Goal: Task Accomplishment & Management: Manage account settings

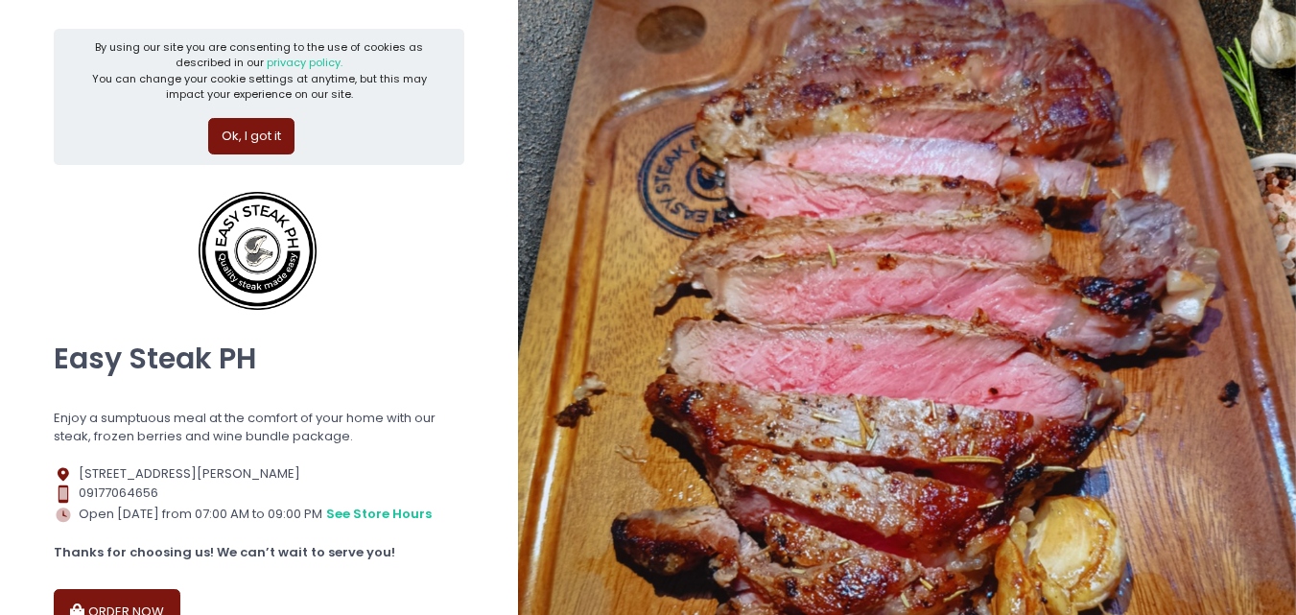
click at [107, 597] on button "ORDER NOW" at bounding box center [117, 612] width 127 height 46
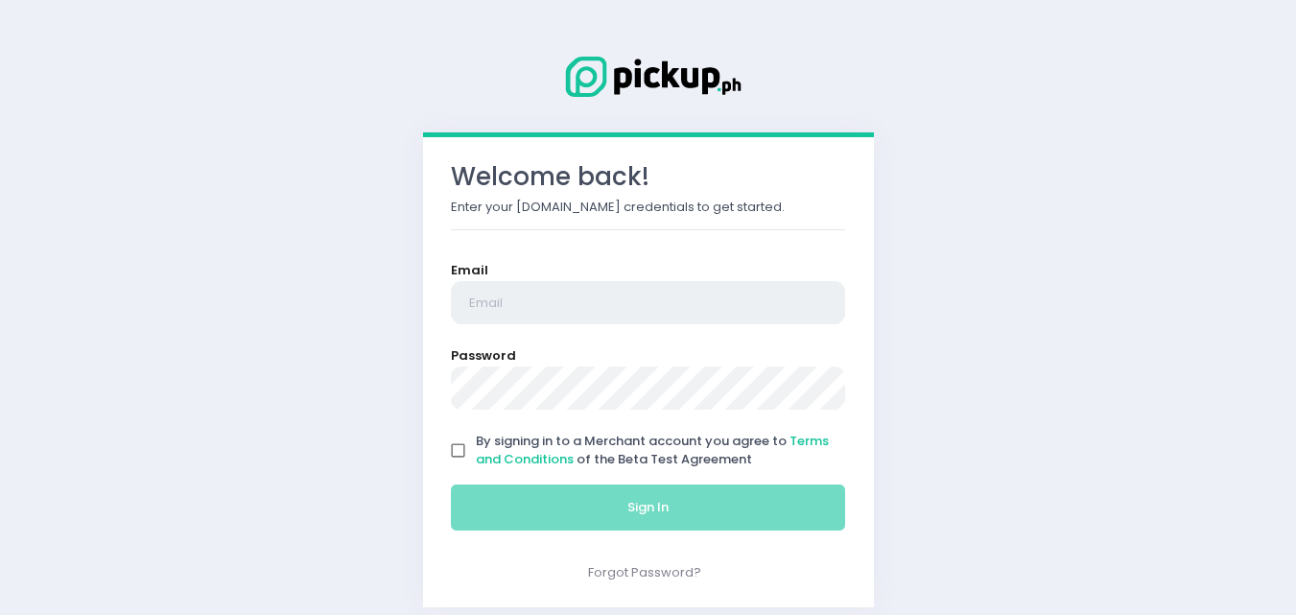
click at [592, 304] on input "email" at bounding box center [648, 303] width 395 height 44
type input "easysteakph@gmail.com"
click at [459, 454] on input "By signing in to a Merchant account you agree to Terms and Conditions of the Be…" at bounding box center [458, 450] width 36 height 36
checkbox input "true"
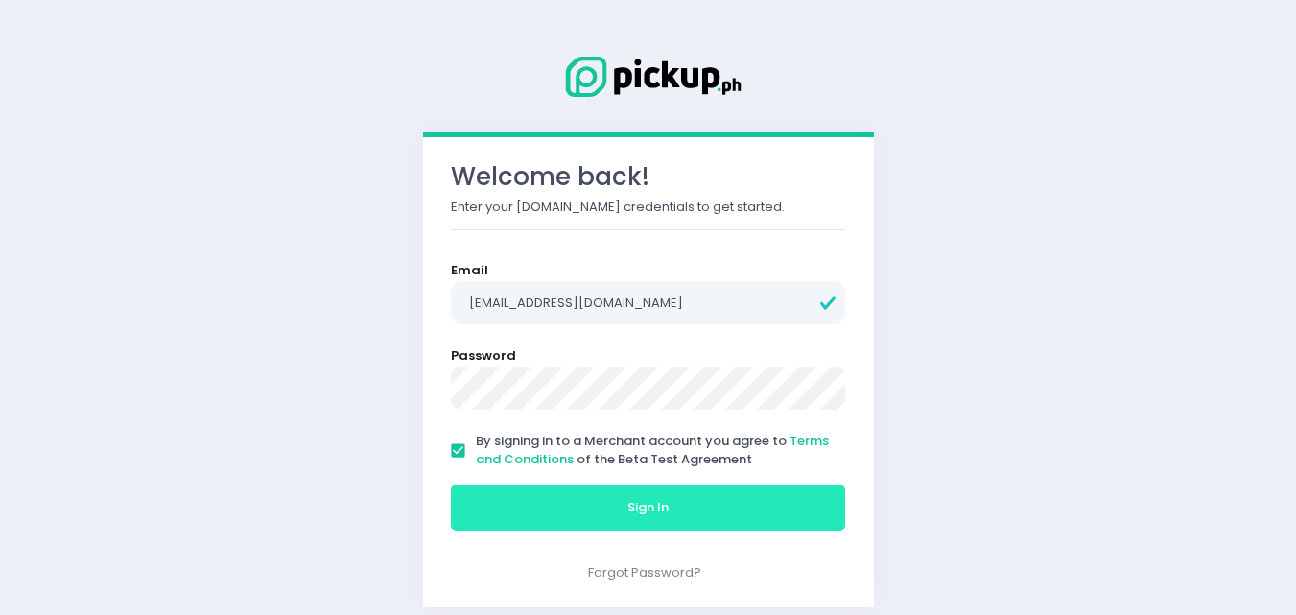
click at [530, 520] on button "Sign In" at bounding box center [648, 507] width 395 height 46
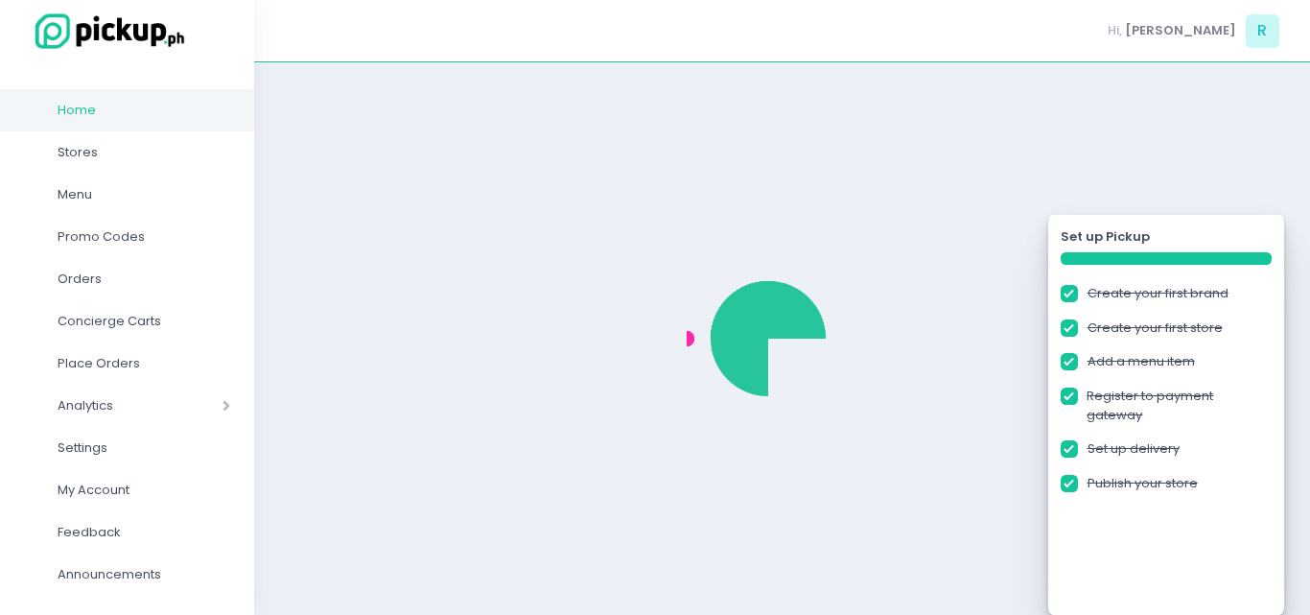
checkbox input "true"
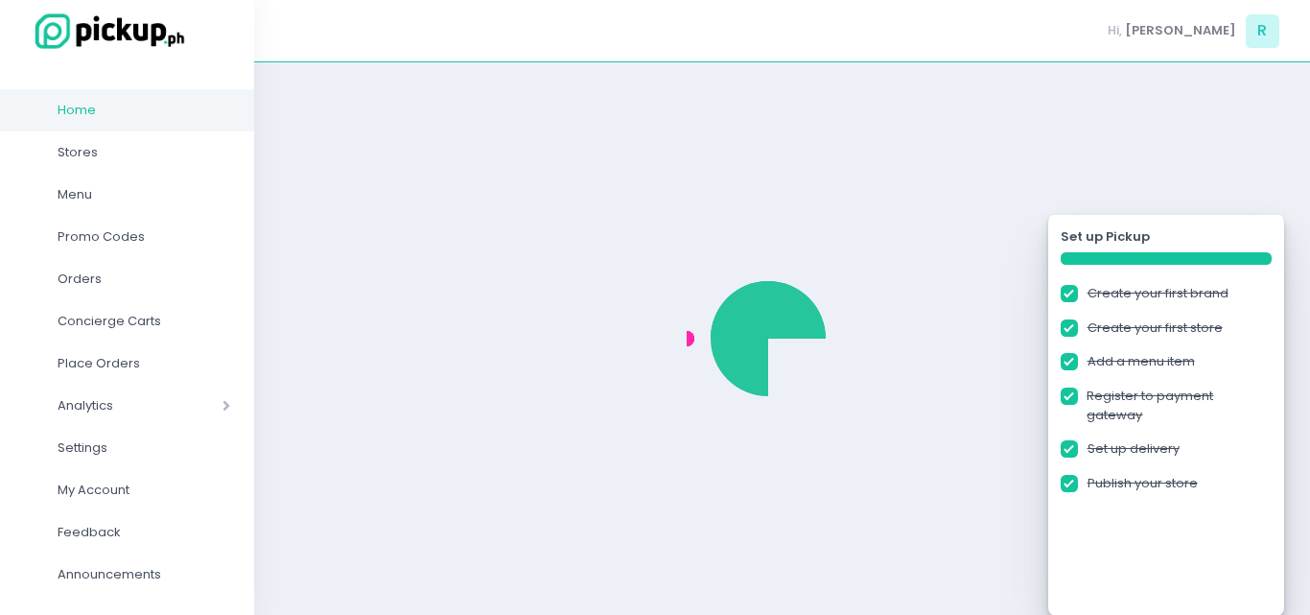
checkbox input "true"
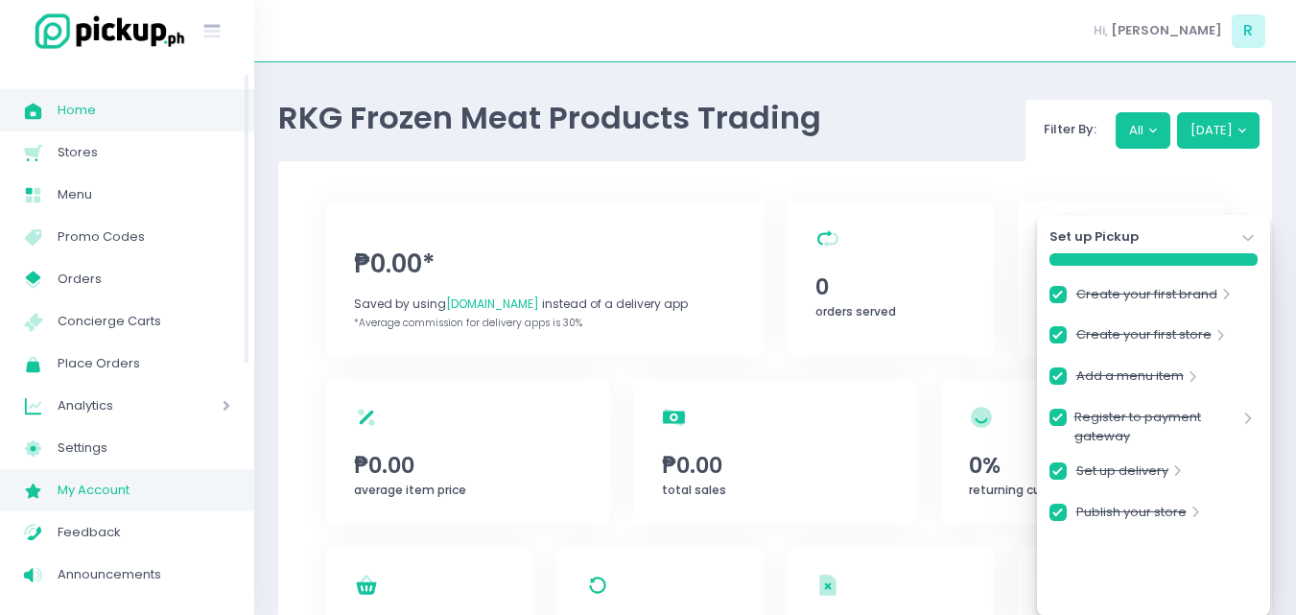
scroll to position [48, 0]
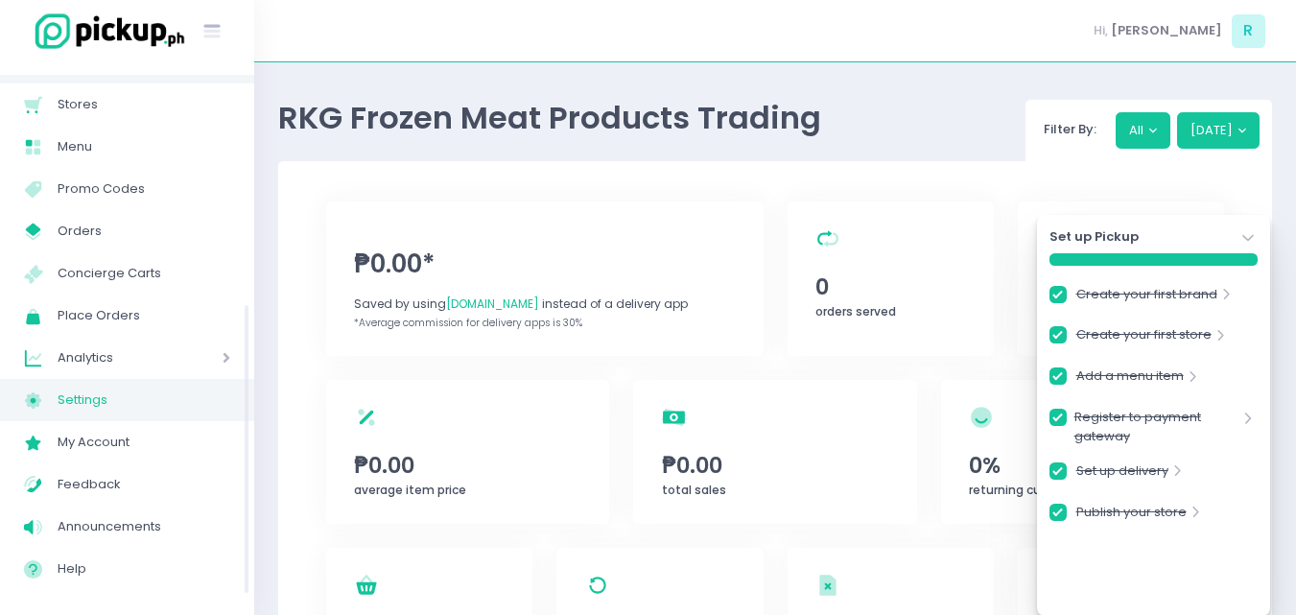
click at [90, 402] on span "Settings" at bounding box center [144, 399] width 173 height 25
checkbox input "true"
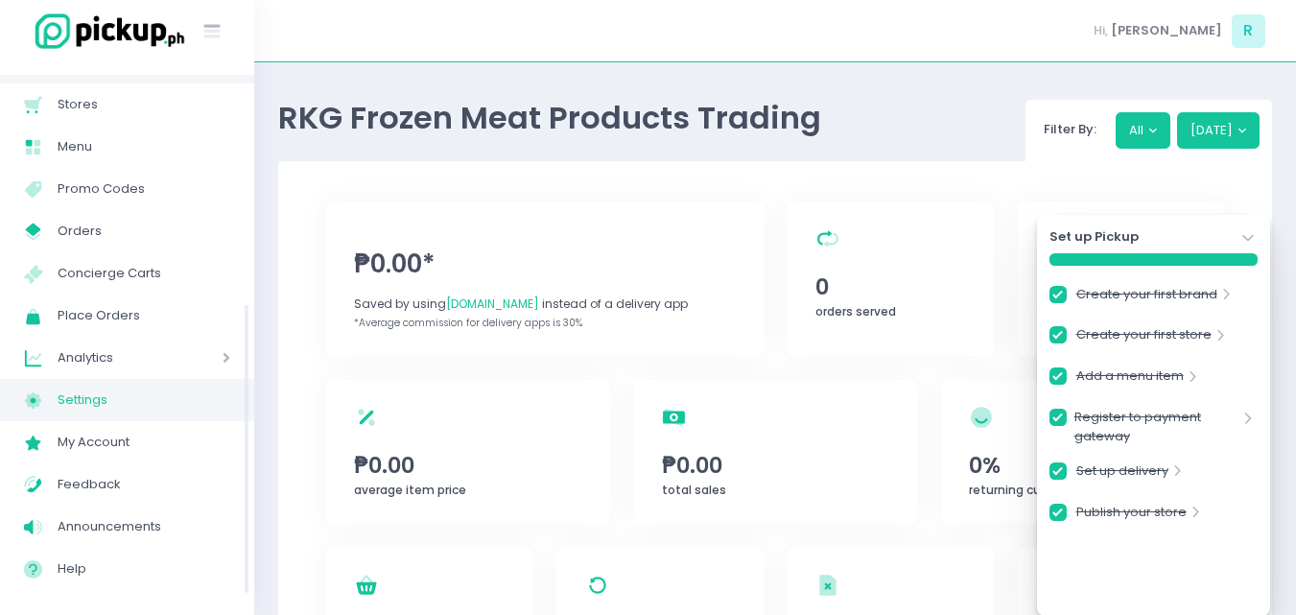
checkbox input "true"
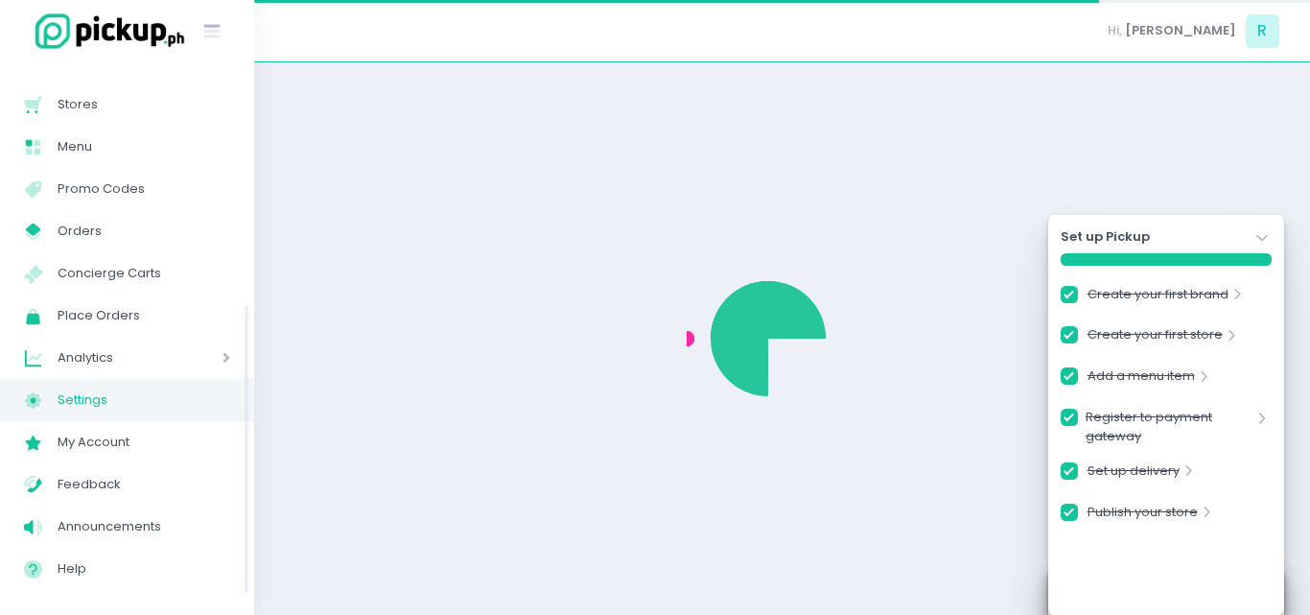
checkbox input "true"
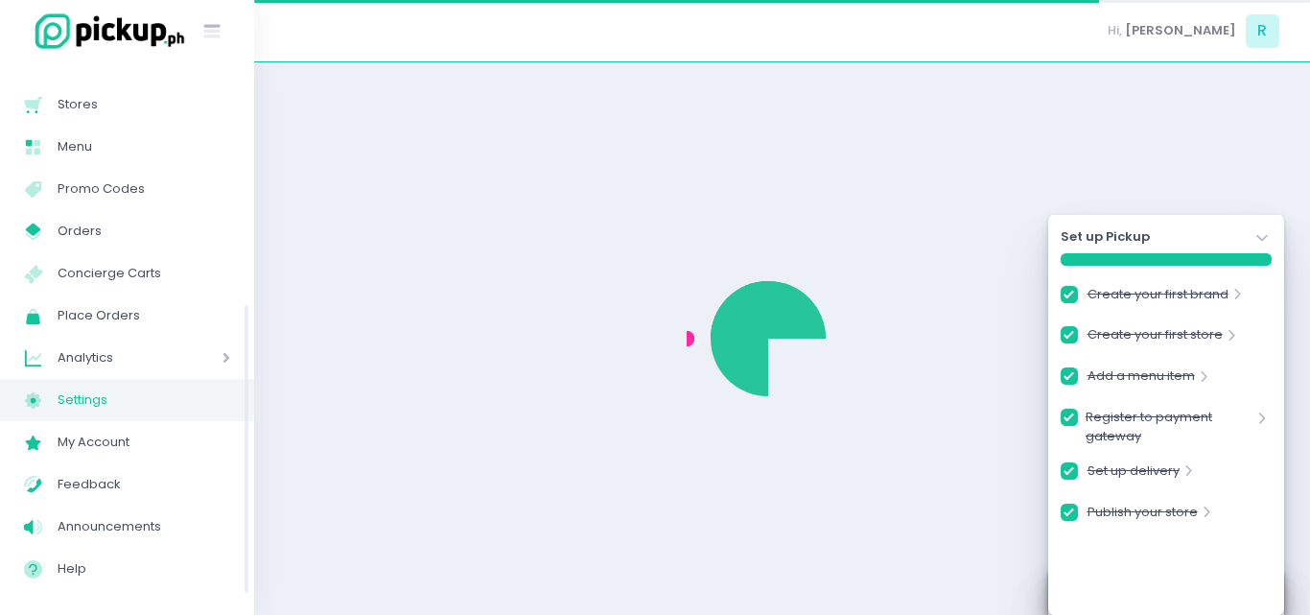
checkbox input "true"
select select "active"
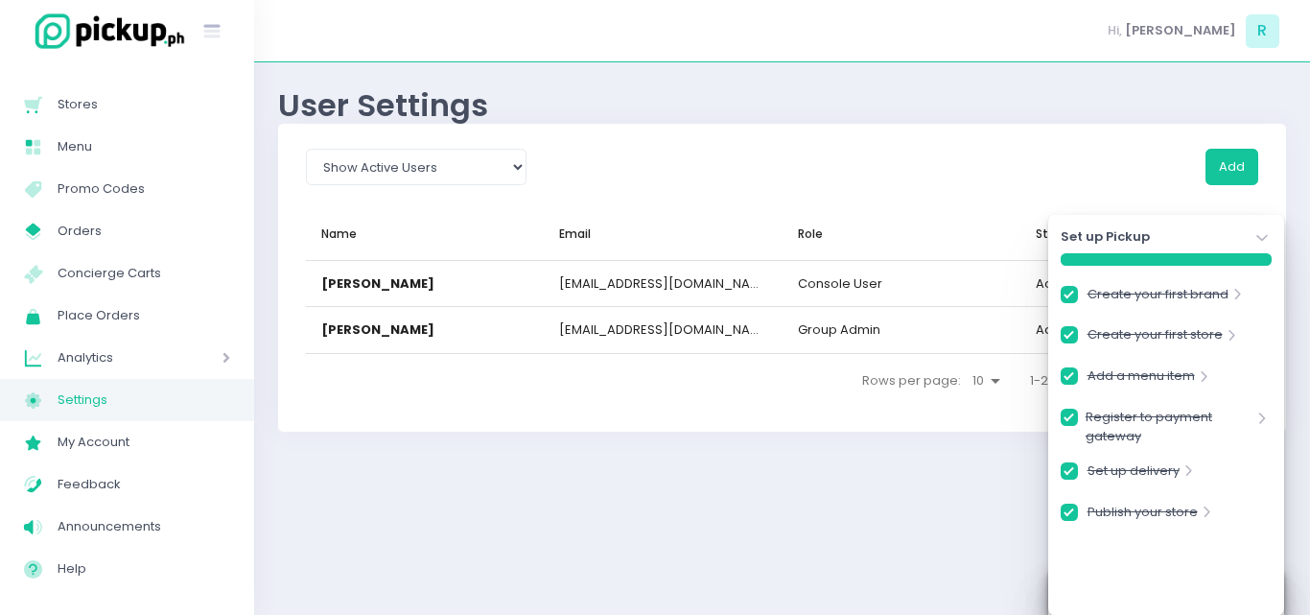
click at [1265, 240] on icon "Stockholm-icons / Navigation / Angle-down Created with Sketch." at bounding box center [1261, 237] width 19 height 19
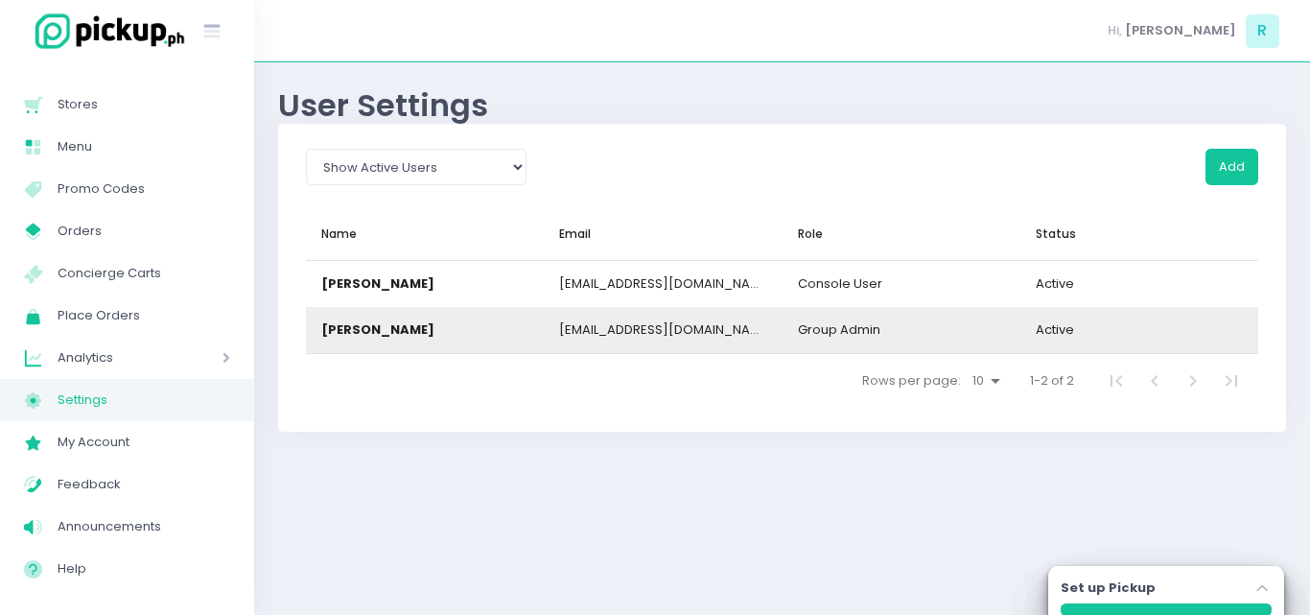
drag, startPoint x: 1233, startPoint y: 280, endPoint x: 1119, endPoint y: 340, distance: 129.1
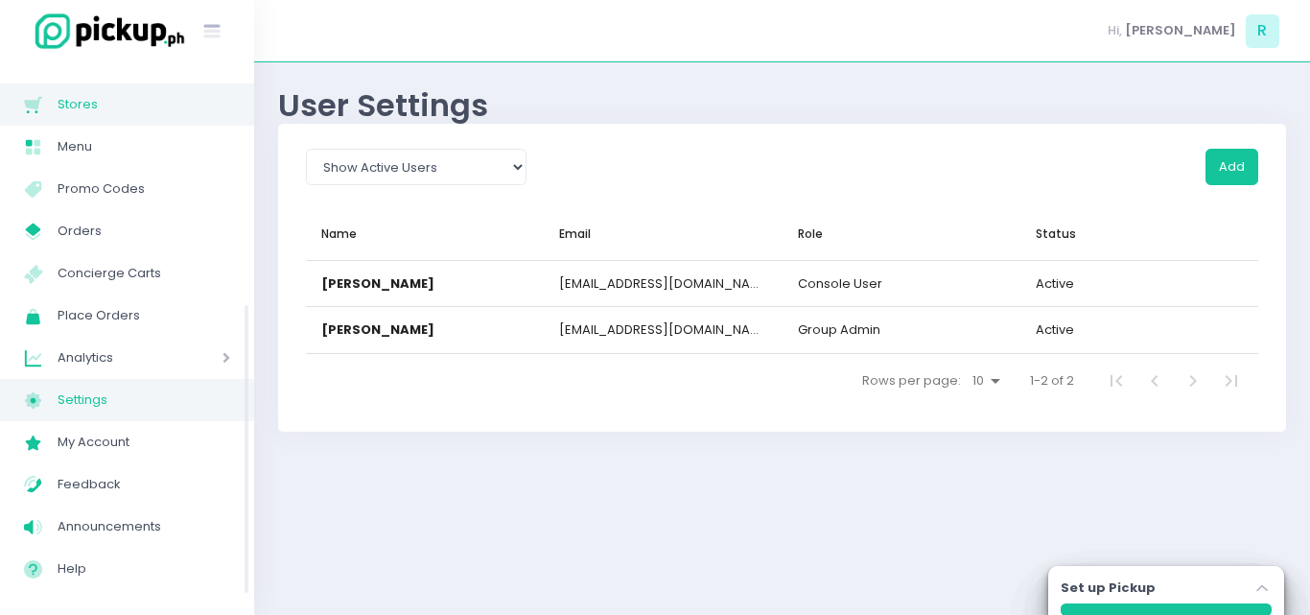
drag, startPoint x: 1119, startPoint y: 340, endPoint x: 82, endPoint y: 99, distance: 1065.4
click at [82, 99] on span "Stores" at bounding box center [144, 104] width 173 height 25
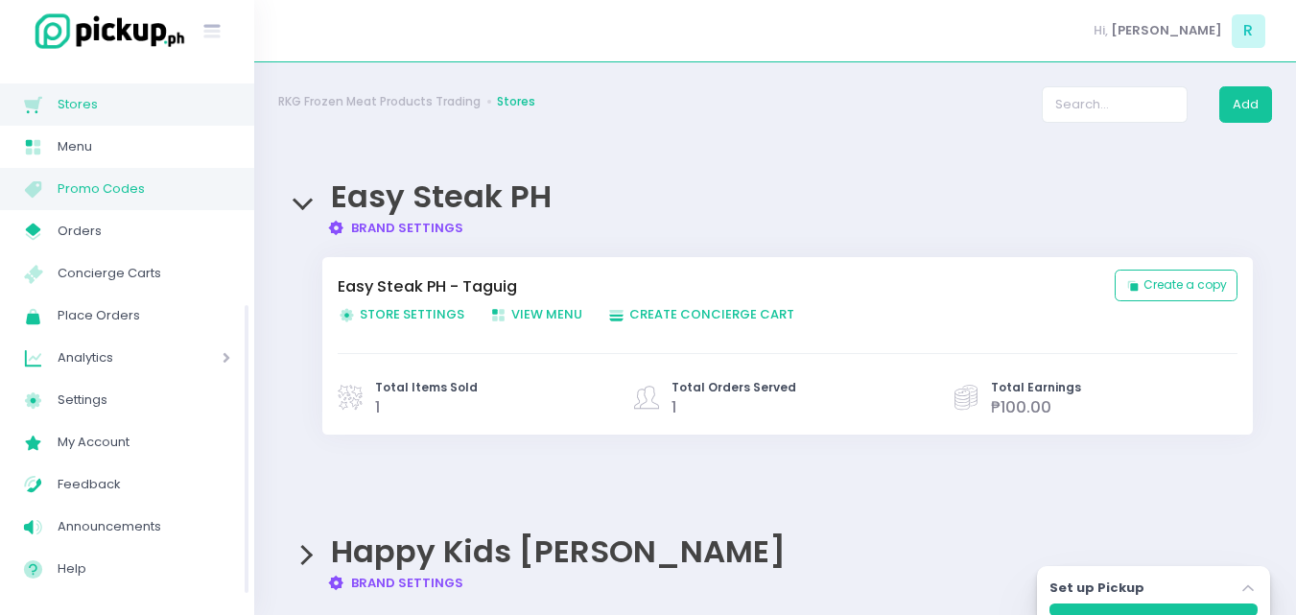
click at [106, 186] on span "Promo Codes" at bounding box center [144, 188] width 173 height 25
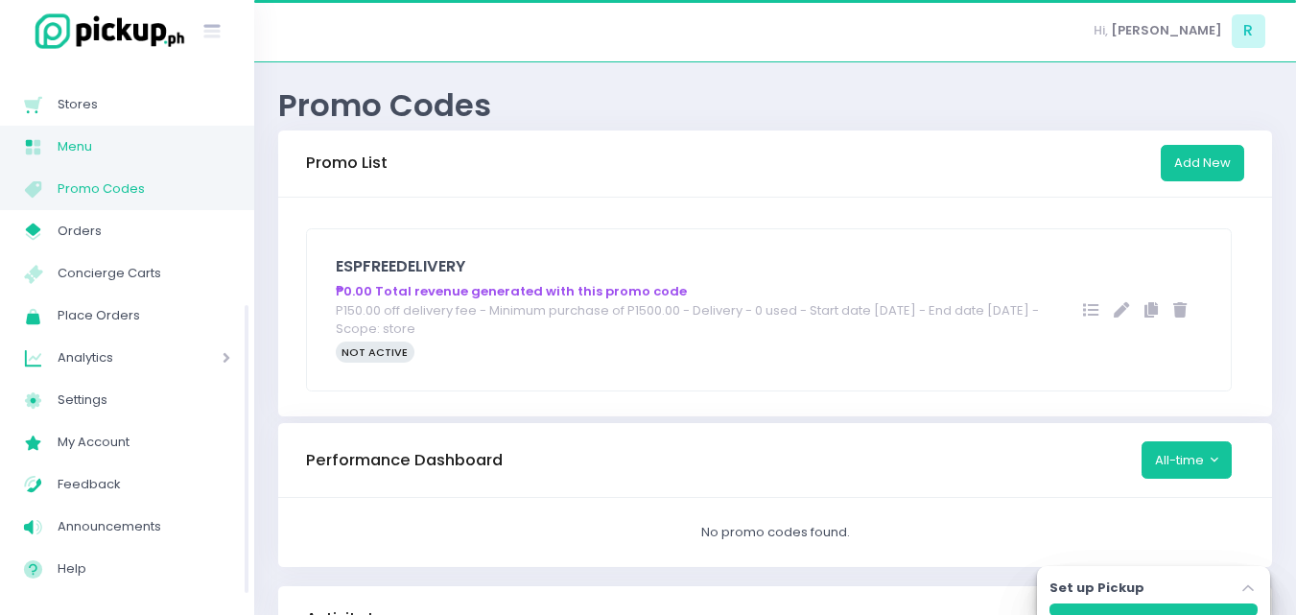
click at [86, 144] on span "Menu" at bounding box center [144, 146] width 173 height 25
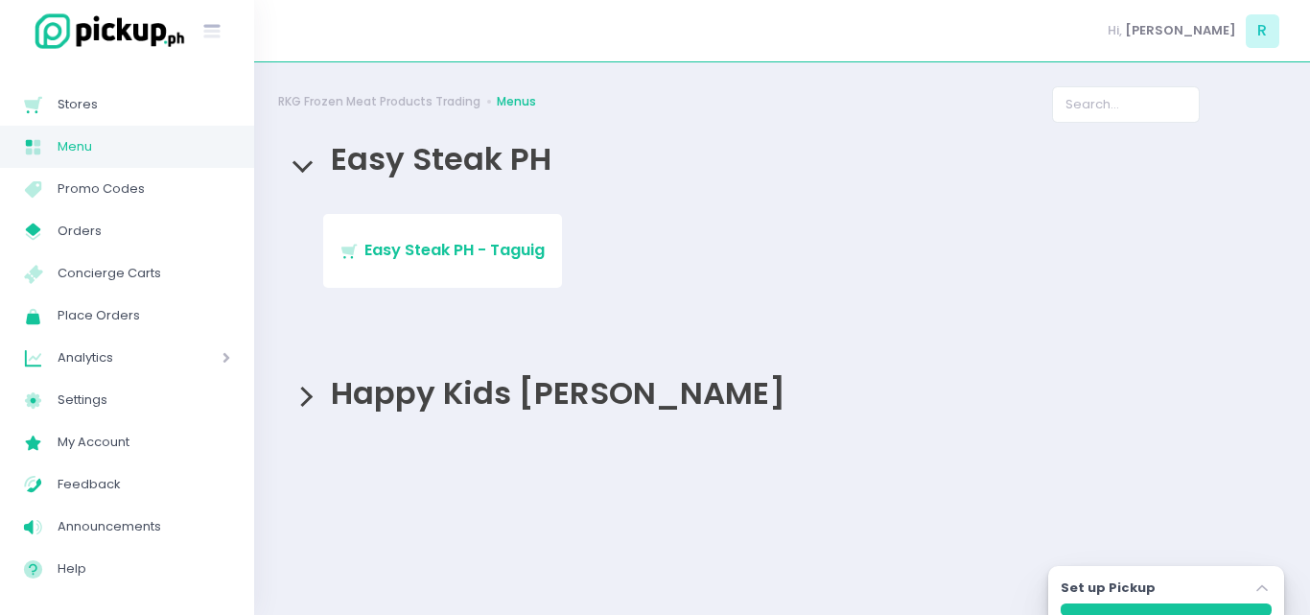
click at [360, 165] on span "Easy Steak PH" at bounding box center [436, 158] width 230 height 43
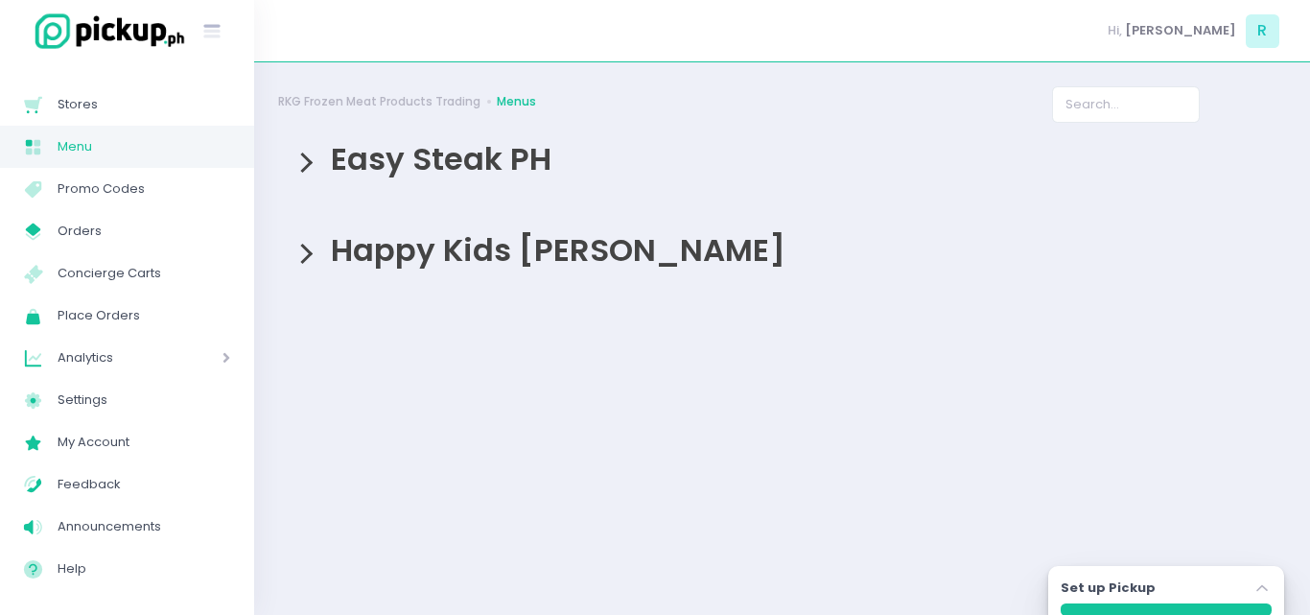
click at [414, 152] on span "Easy Steak PH" at bounding box center [436, 158] width 230 height 43
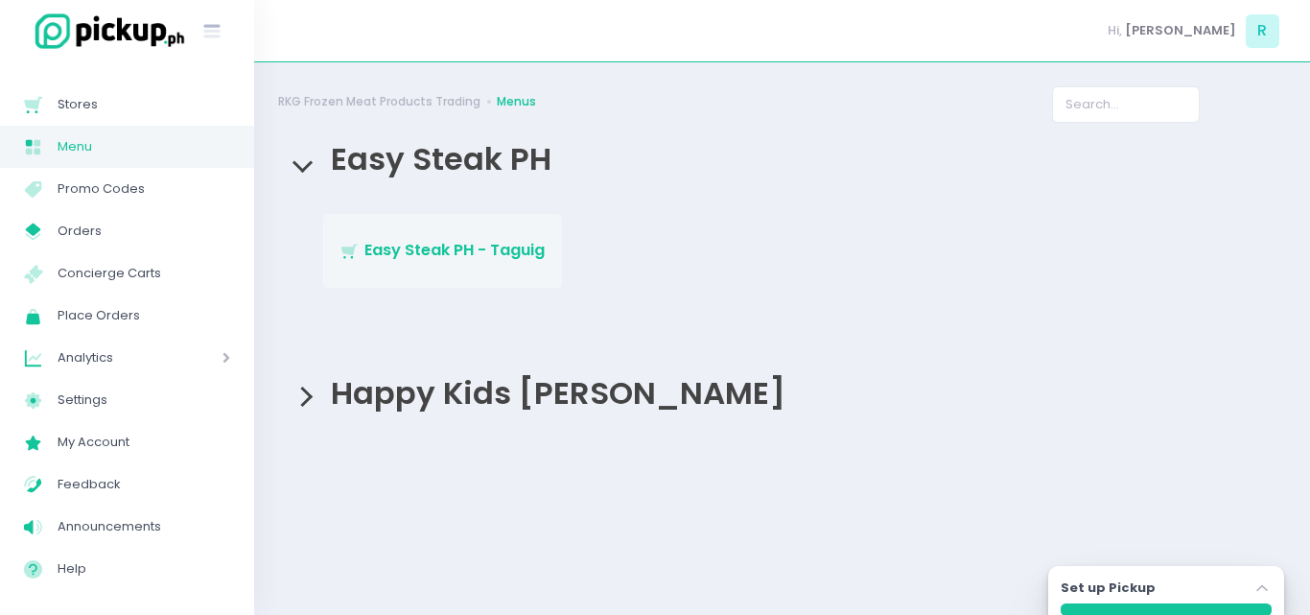
click at [477, 247] on span "Easy Steak PH - Taguig" at bounding box center [454, 250] width 180 height 22
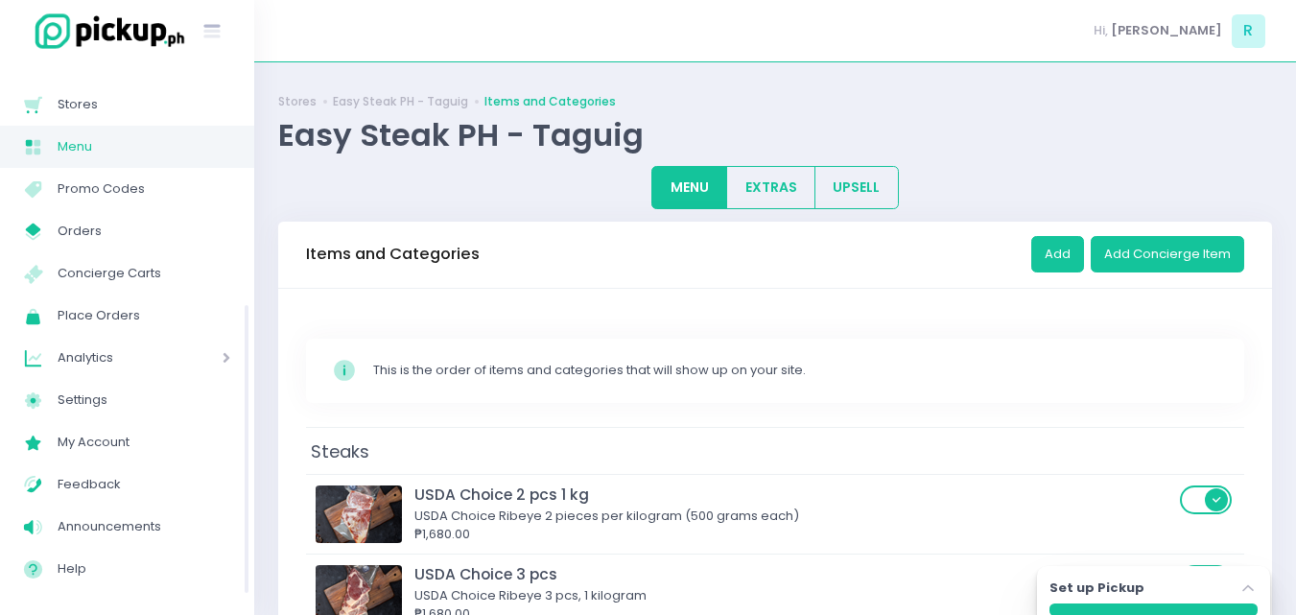
click at [216, 362] on span at bounding box center [199, 357] width 62 height 25
click at [185, 433] on span "Google Analytics" at bounding box center [151, 442] width 157 height 25
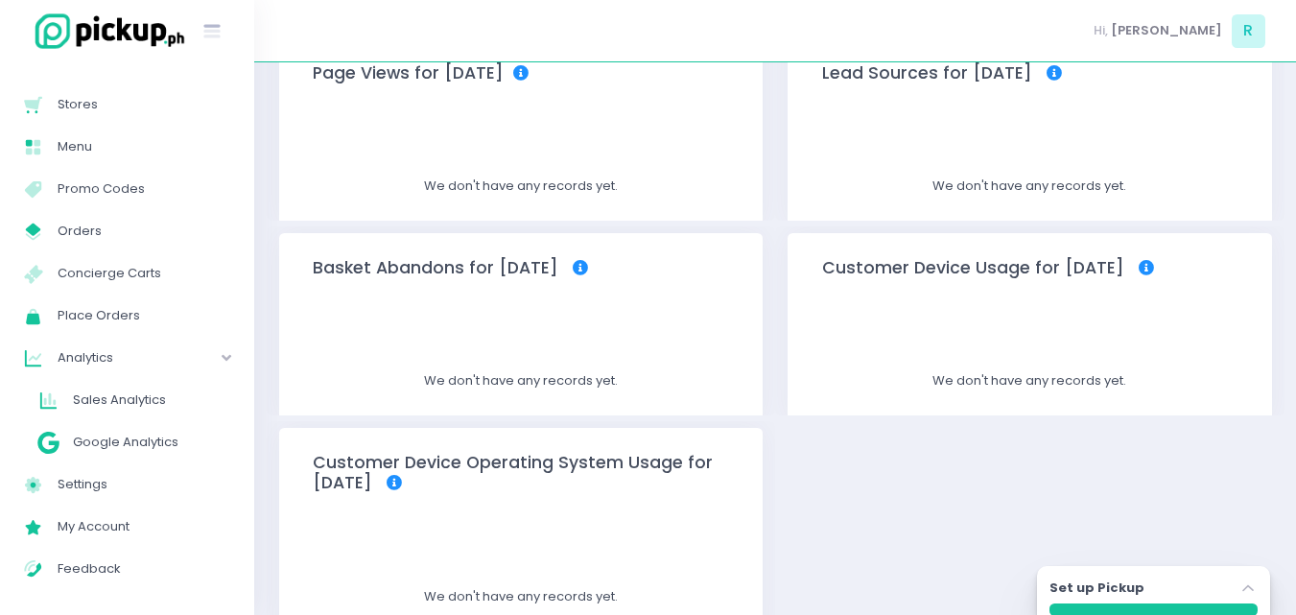
scroll to position [96, 0]
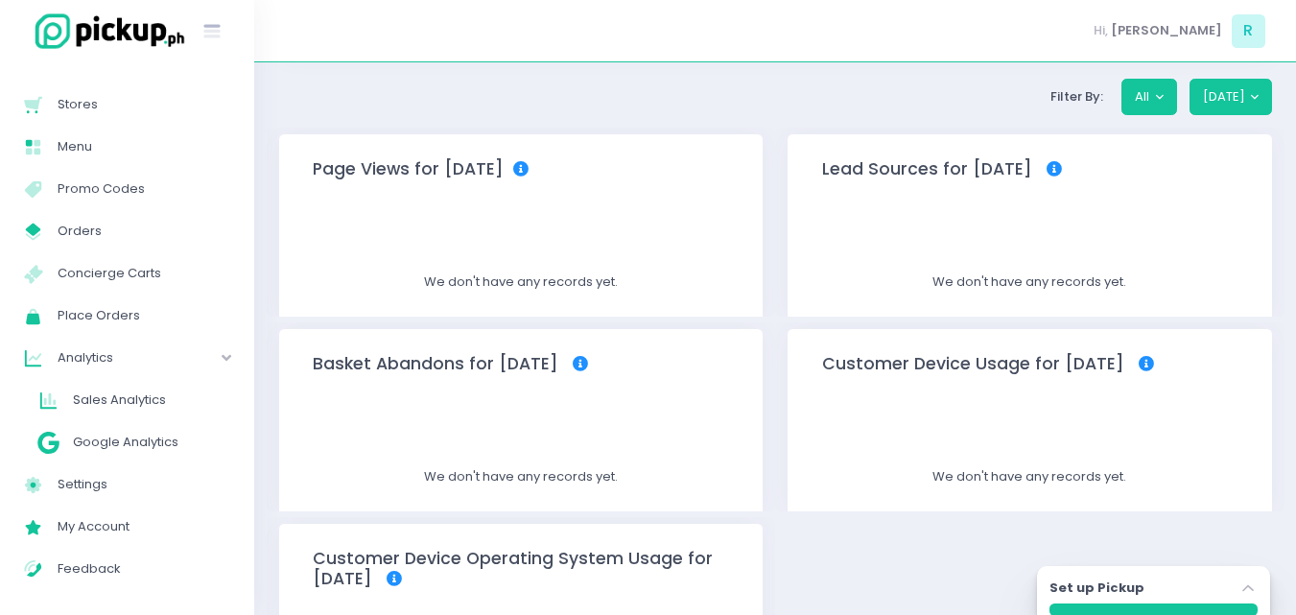
click at [513, 172] on icon at bounding box center [520, 168] width 15 height 15
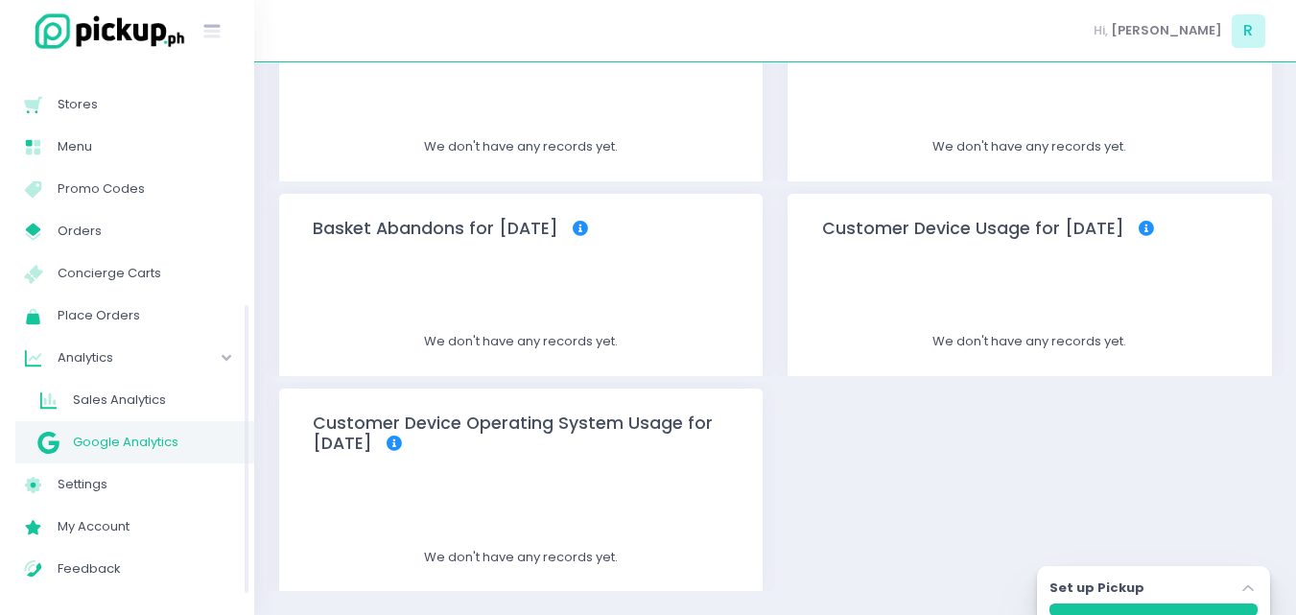
scroll to position [134, 0]
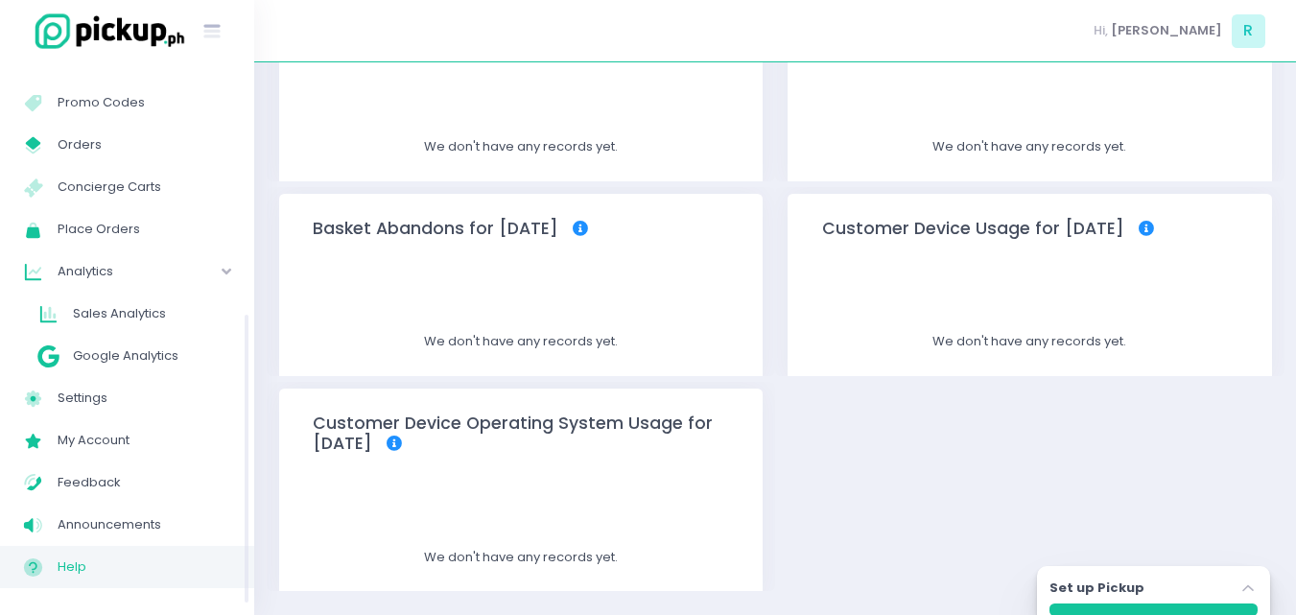
drag, startPoint x: 51, startPoint y: 564, endPoint x: 59, endPoint y: 559, distance: 9.9
click at [53, 564] on span "Help Created with Sketch." at bounding box center [41, 566] width 34 height 25
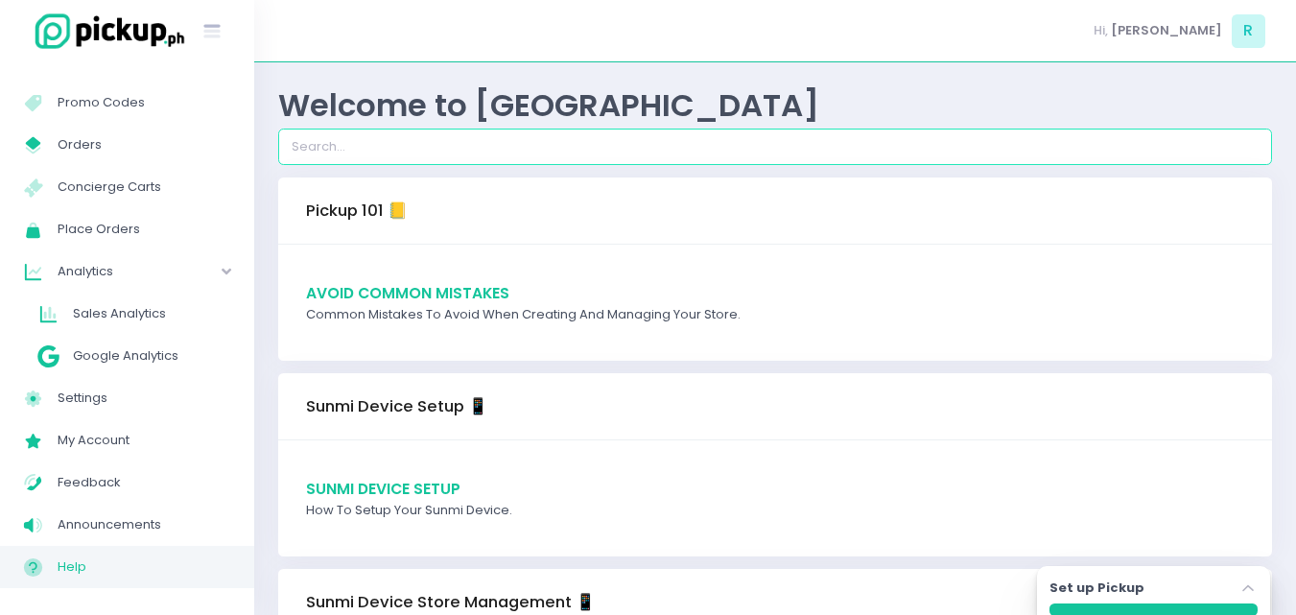
click at [447, 135] on input "search" at bounding box center [774, 146] width 993 height 36
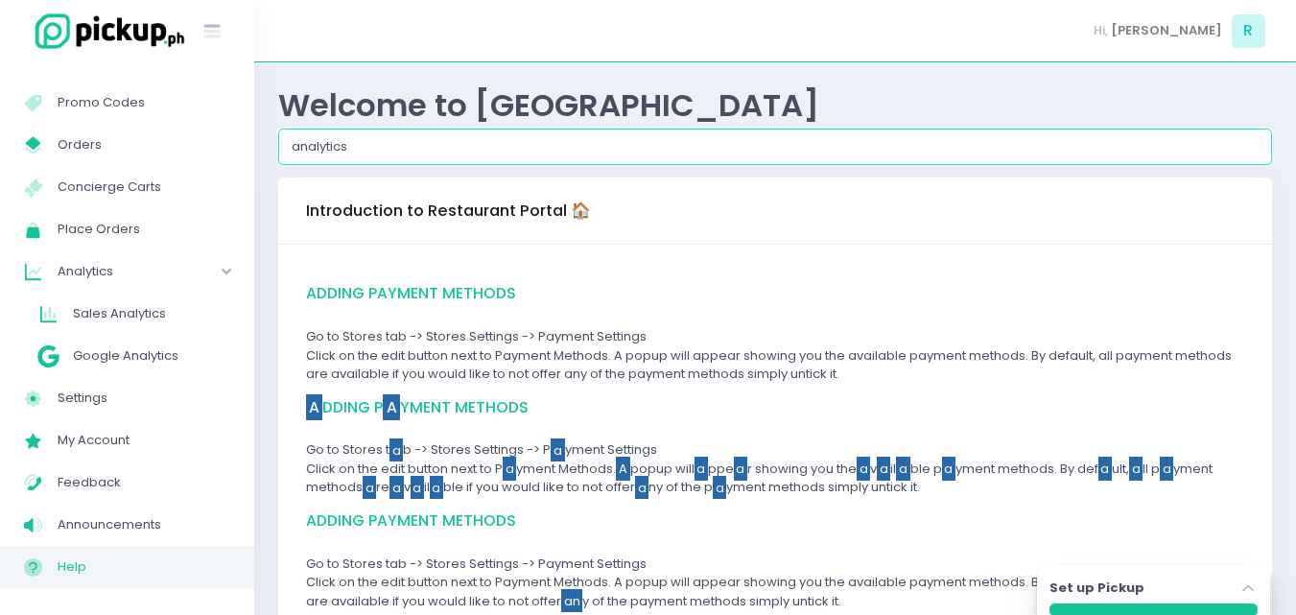
type input "analytics"
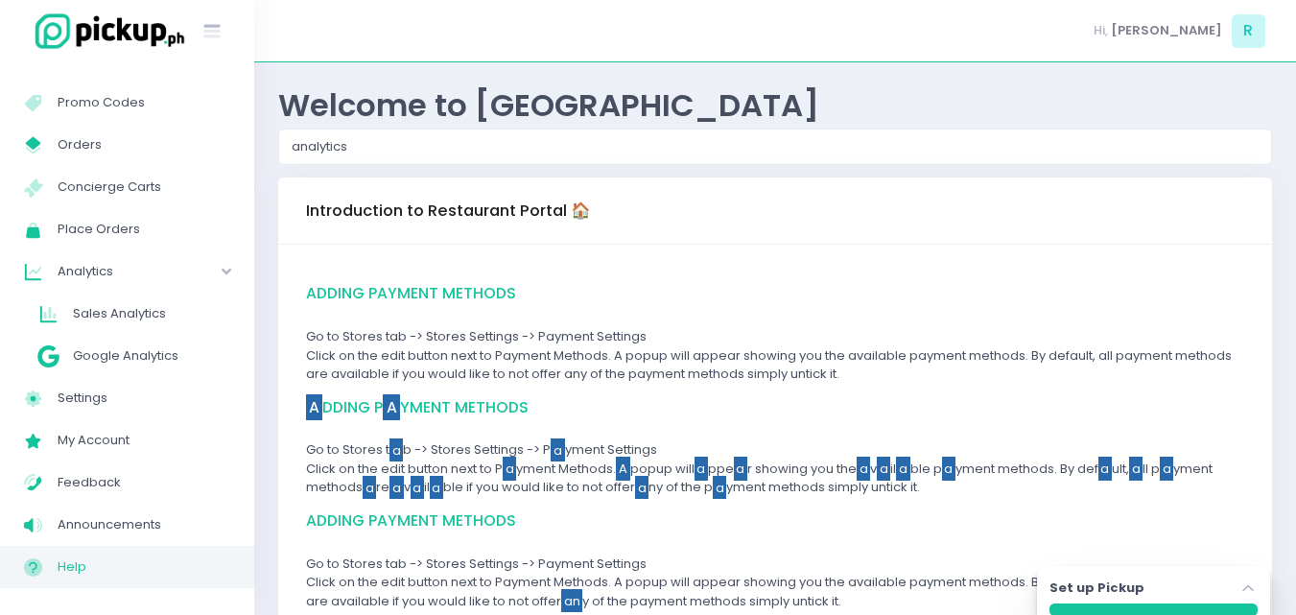
click at [622, 389] on div "Adding Payment Methods Go to Stores tab -> Stores Settings -> Payment Settings …" at bounding box center [775, 568] width 938 height 572
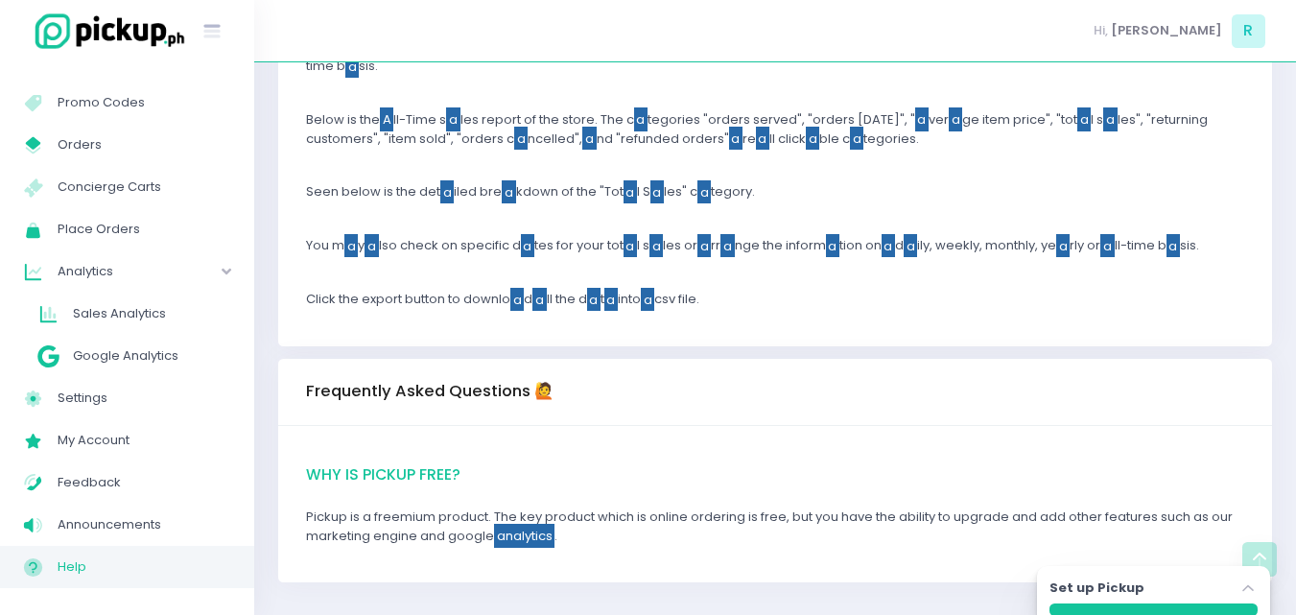
scroll to position [1360, 0]
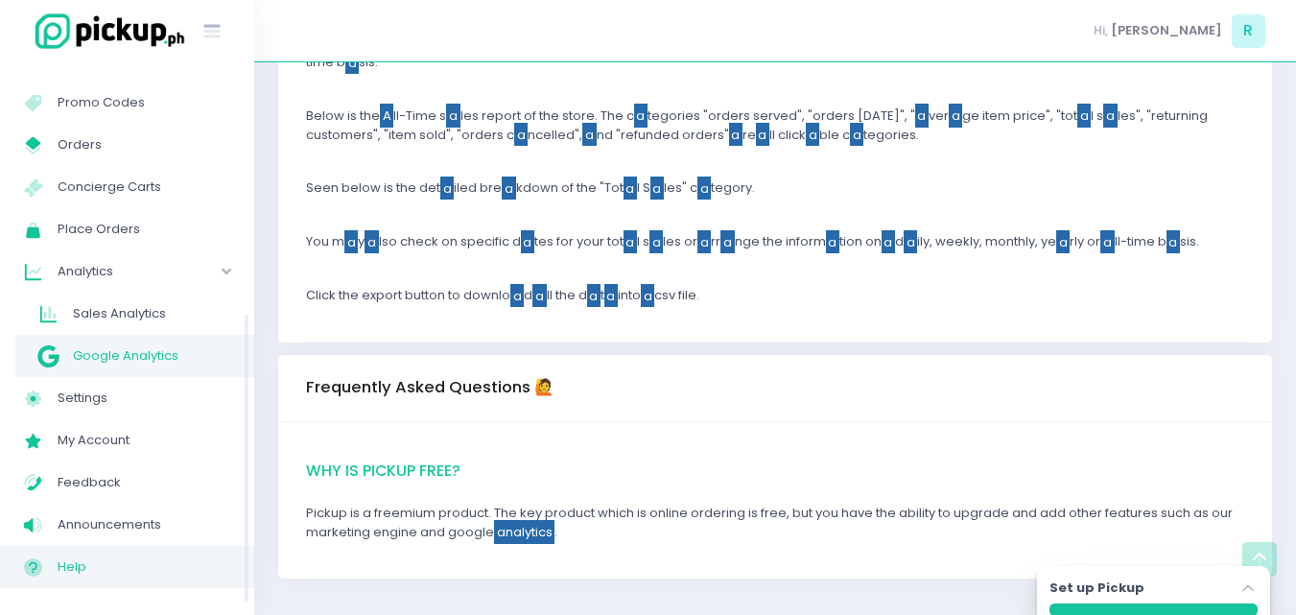
click at [131, 360] on span "Google Analytics" at bounding box center [151, 355] width 157 height 25
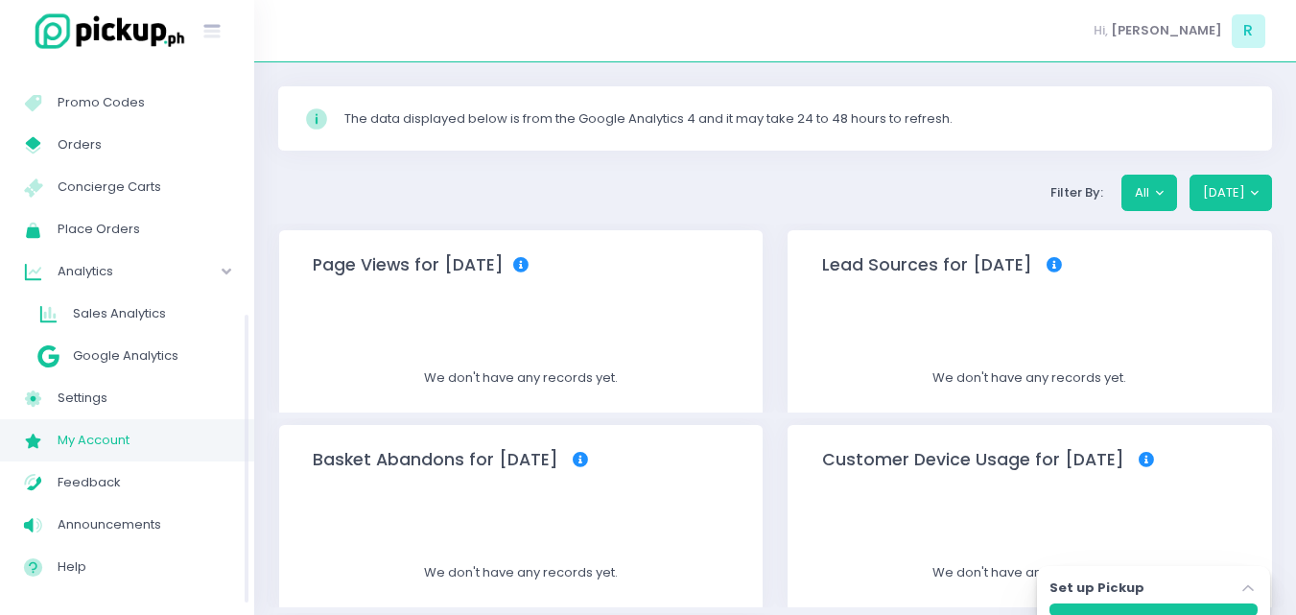
click at [131, 421] on link "My Account Created with Sketch. My Account" at bounding box center [127, 440] width 254 height 42
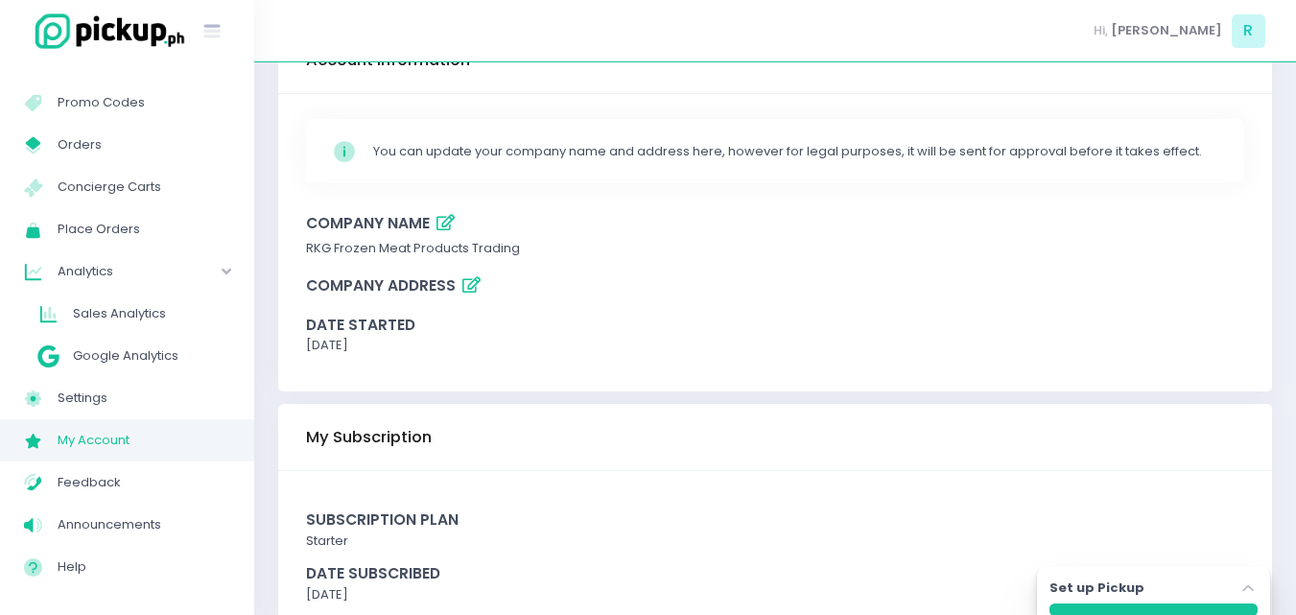
scroll to position [76, 0]
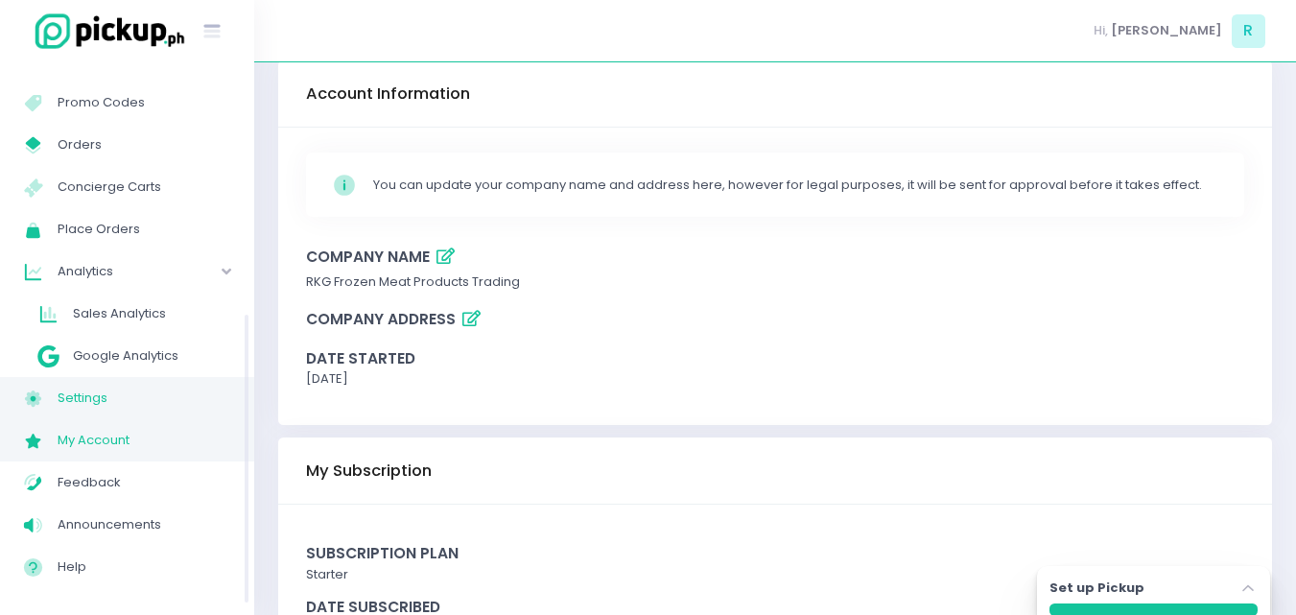
click at [142, 388] on span "Settings" at bounding box center [144, 397] width 173 height 25
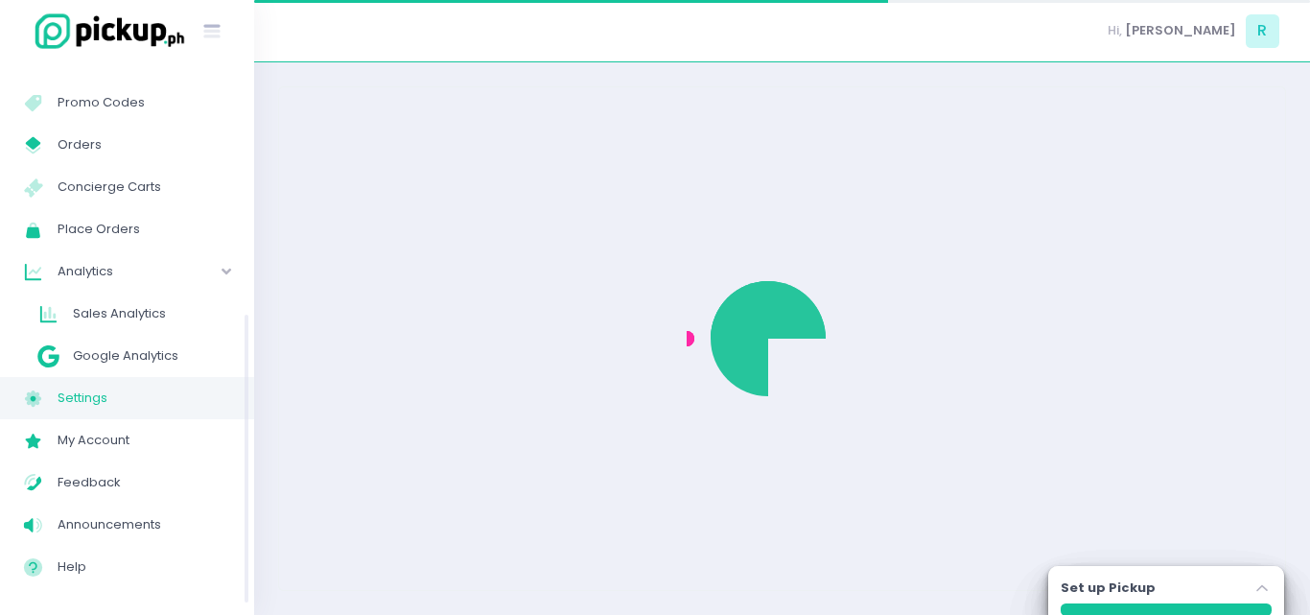
select select "active"
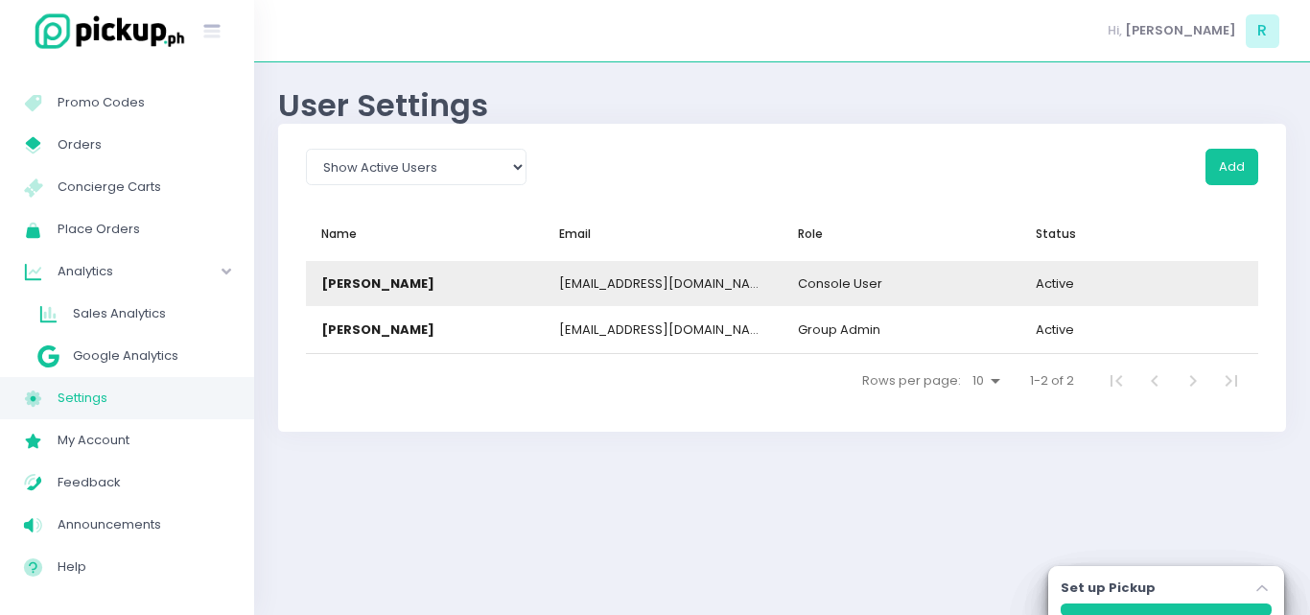
click at [589, 288] on div "diversemarketingph@gmail.com" at bounding box center [662, 283] width 207 height 19
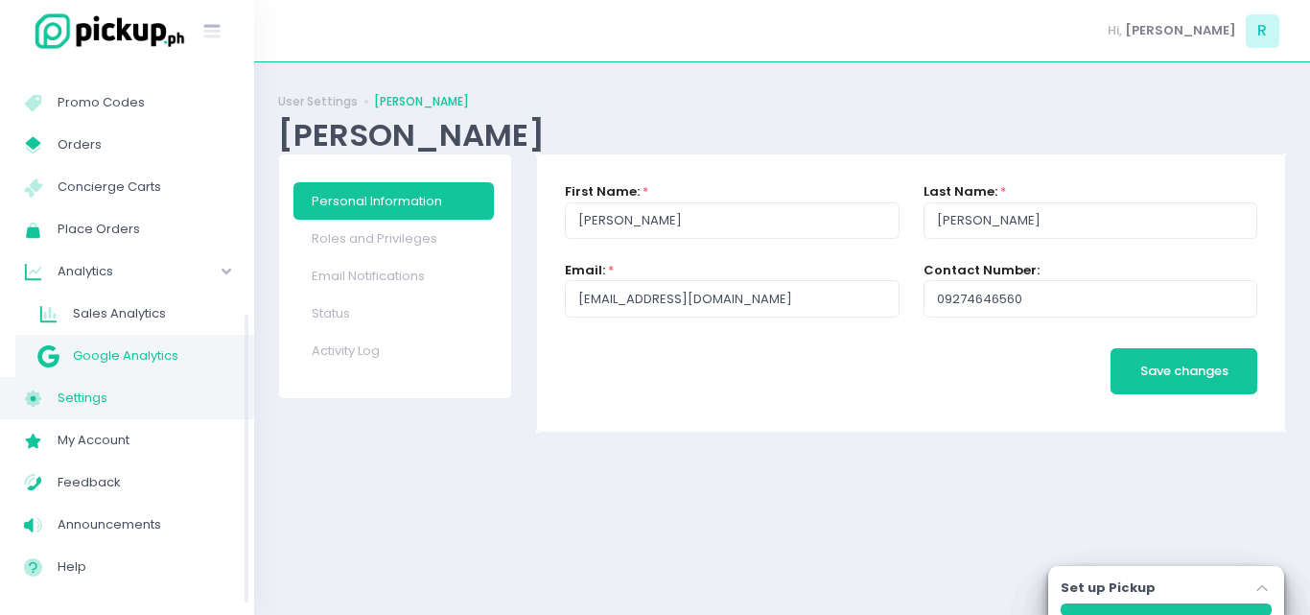
click at [94, 355] on span "Google Analytics" at bounding box center [151, 355] width 157 height 25
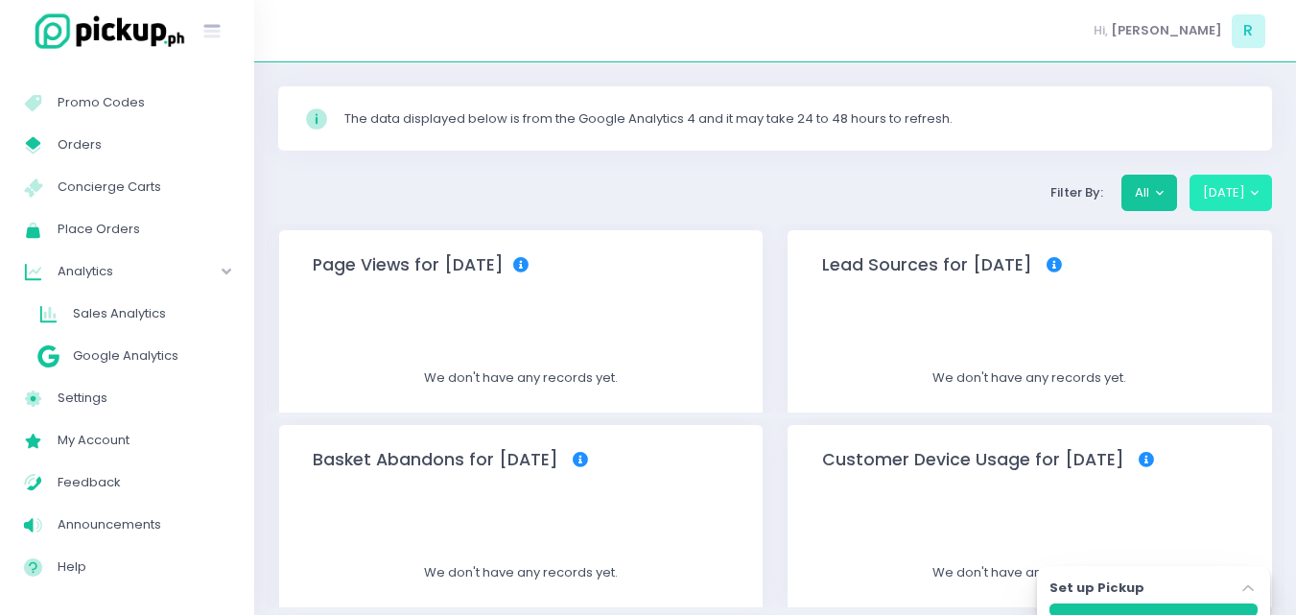
click at [1251, 188] on button "Today" at bounding box center [1230, 193] width 83 height 36
click at [1252, 182] on button "Today" at bounding box center [1230, 193] width 83 height 36
click at [1157, 182] on button "All" at bounding box center [1149, 193] width 56 height 36
click at [1158, 192] on button "All" at bounding box center [1149, 193] width 56 height 36
click at [1161, 193] on button "All" at bounding box center [1149, 193] width 56 height 36
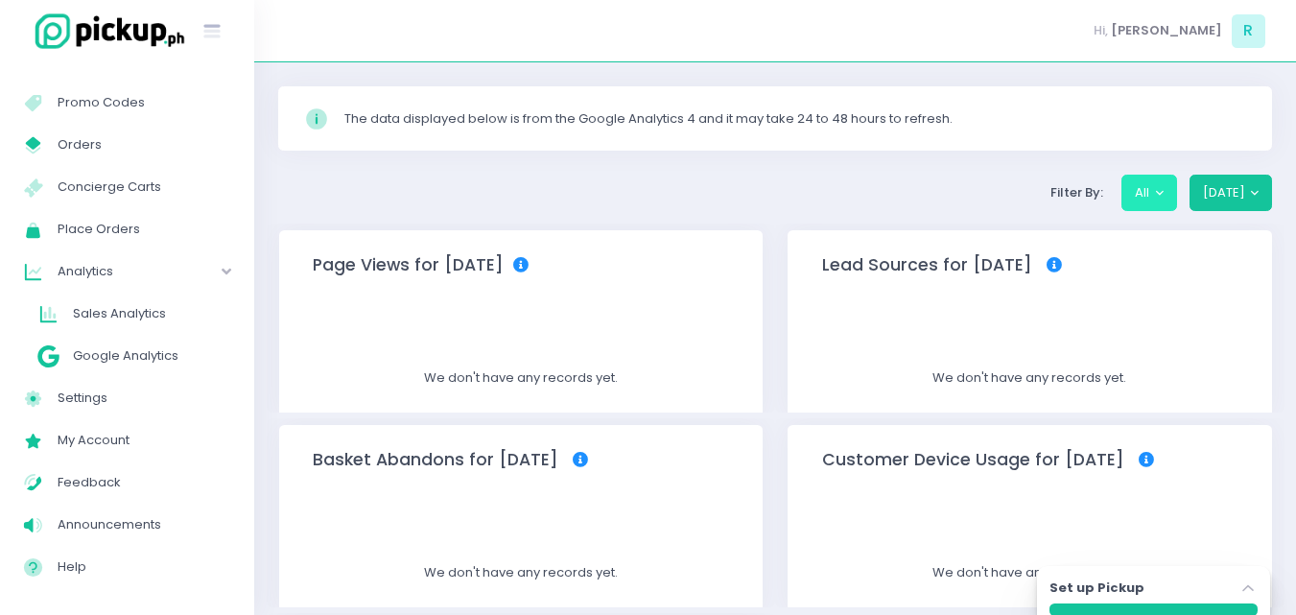
click at [1161, 193] on button "All" at bounding box center [1149, 193] width 56 height 36
click at [1257, 193] on button "Today" at bounding box center [1230, 193] width 83 height 36
click at [1260, 193] on button "Today" at bounding box center [1230, 193] width 83 height 36
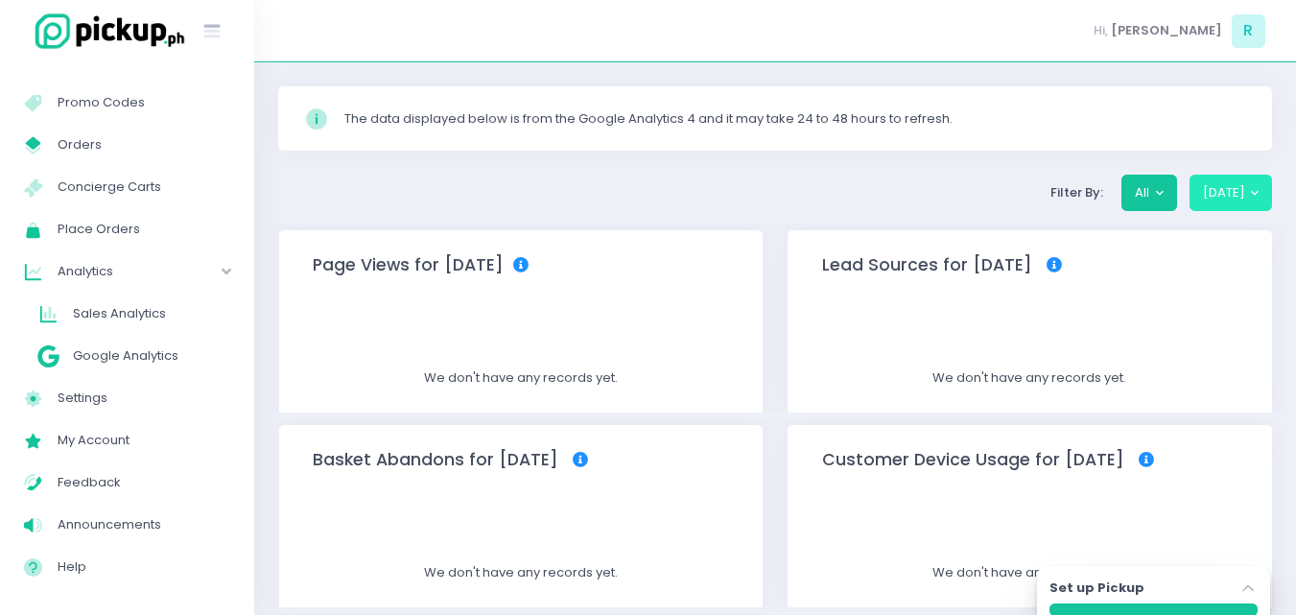
click at [1260, 193] on button "Today" at bounding box center [1230, 193] width 83 height 36
click at [1259, 187] on button "Today" at bounding box center [1230, 193] width 83 height 36
click at [1253, 192] on button "Today" at bounding box center [1230, 193] width 83 height 36
click at [1156, 193] on button "All" at bounding box center [1149, 193] width 56 height 36
click at [1155, 193] on button "All" at bounding box center [1149, 193] width 56 height 36
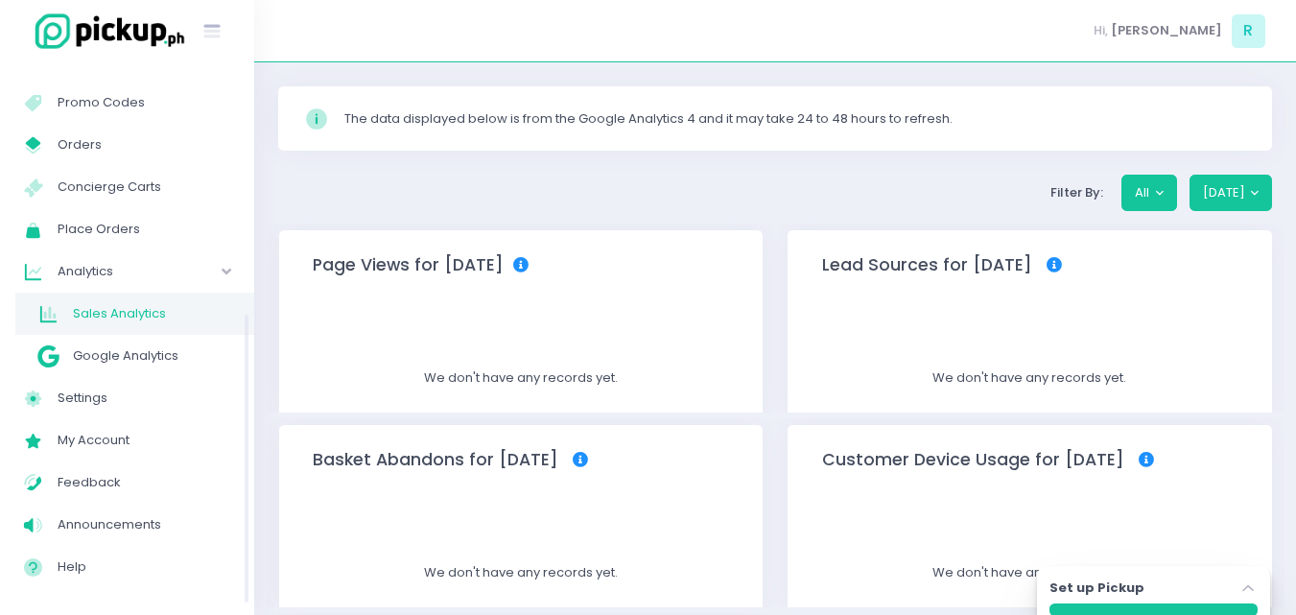
click at [119, 311] on span "Sales Analytics" at bounding box center [151, 313] width 157 height 25
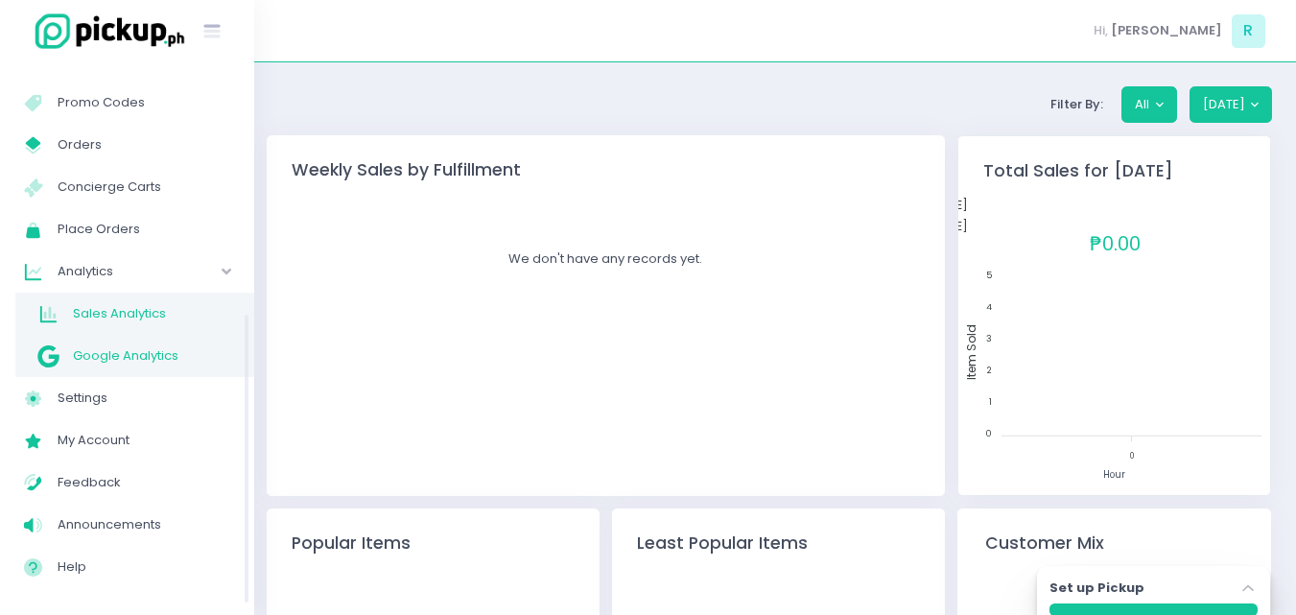
click at [120, 361] on span "Google Analytics" at bounding box center [151, 355] width 157 height 25
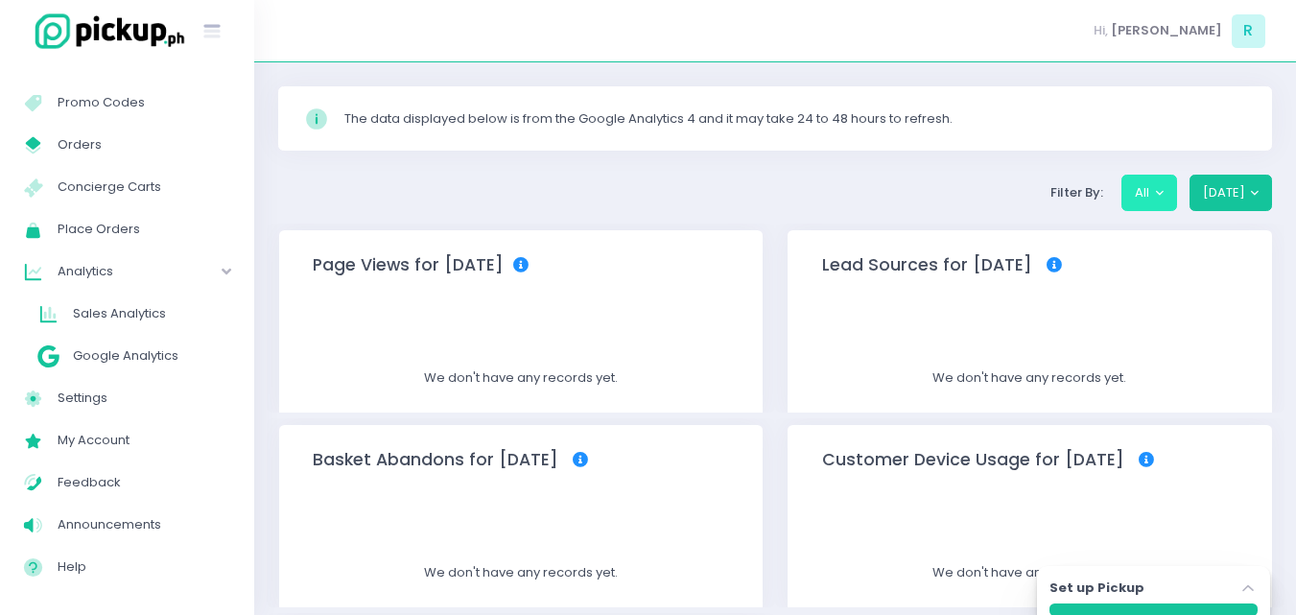
click at [1159, 188] on button "All" at bounding box center [1149, 193] width 56 height 36
click at [1248, 180] on button "Today" at bounding box center [1230, 193] width 83 height 36
click at [1212, 187] on button "Today" at bounding box center [1230, 193] width 83 height 36
click at [90, 301] on span "Sales Analytics" at bounding box center [151, 313] width 157 height 25
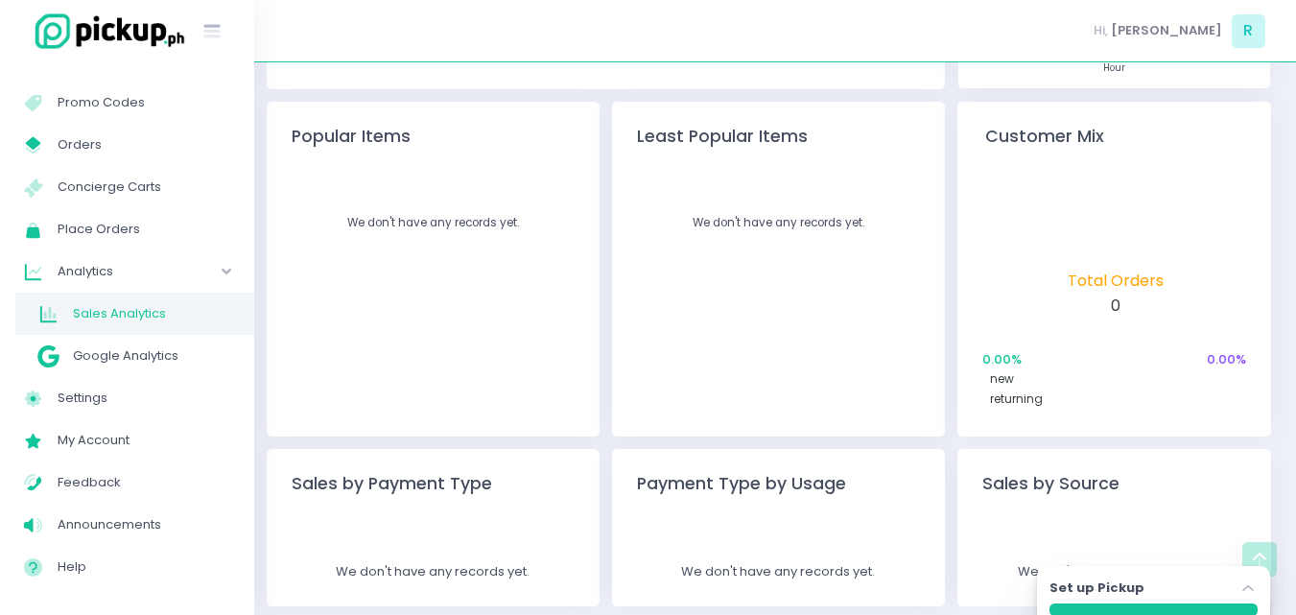
scroll to position [422, 0]
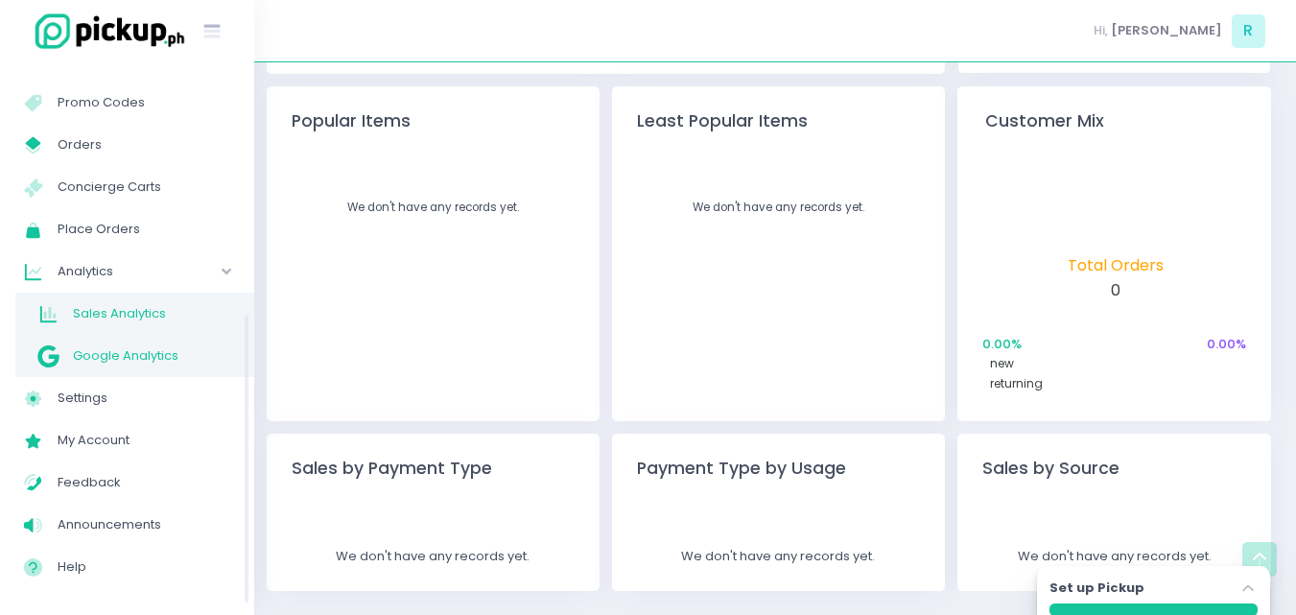
click at [197, 355] on span "Google Analytics" at bounding box center [151, 355] width 157 height 25
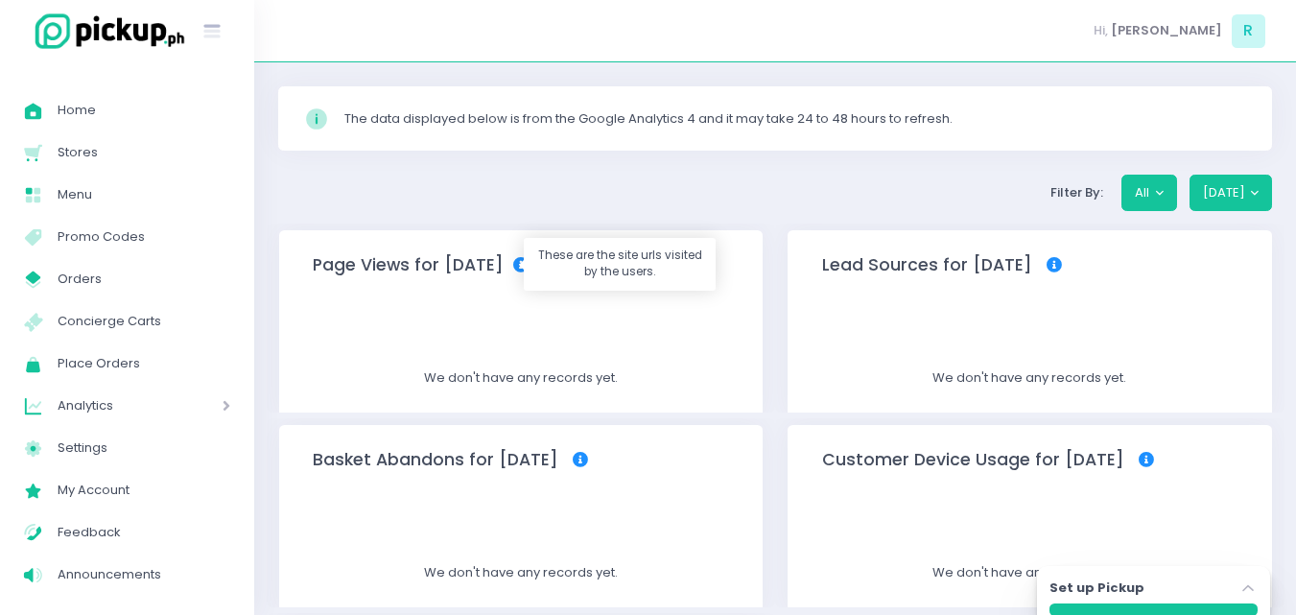
click at [513, 267] on icon at bounding box center [520, 264] width 15 height 15
click at [1212, 180] on button "Today" at bounding box center [1230, 193] width 83 height 36
click at [1134, 192] on button "All" at bounding box center [1149, 193] width 56 height 36
click at [76, 404] on span "Analytics" at bounding box center [113, 405] width 110 height 25
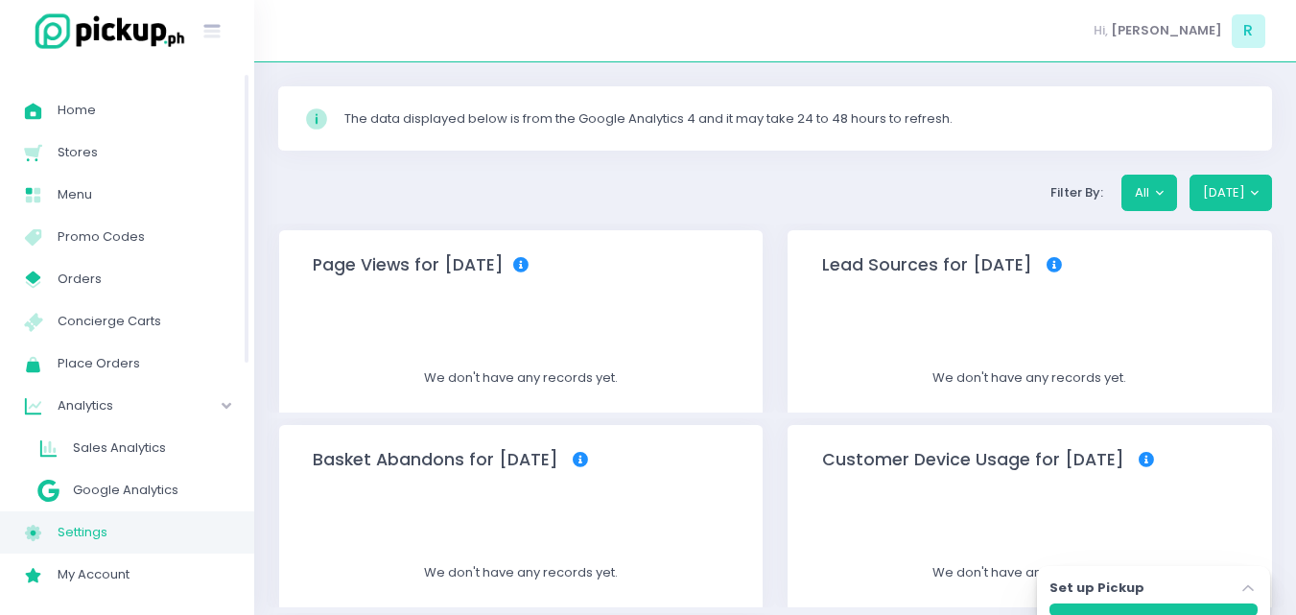
click at [72, 527] on span "Settings" at bounding box center [144, 532] width 173 height 25
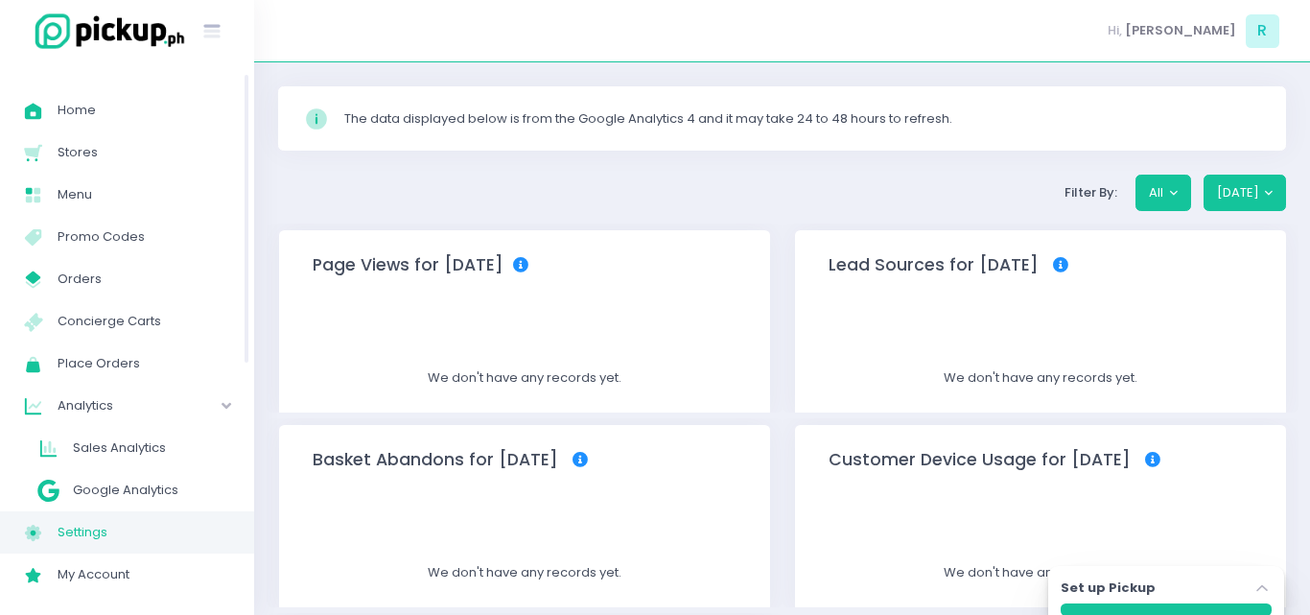
select select "active"
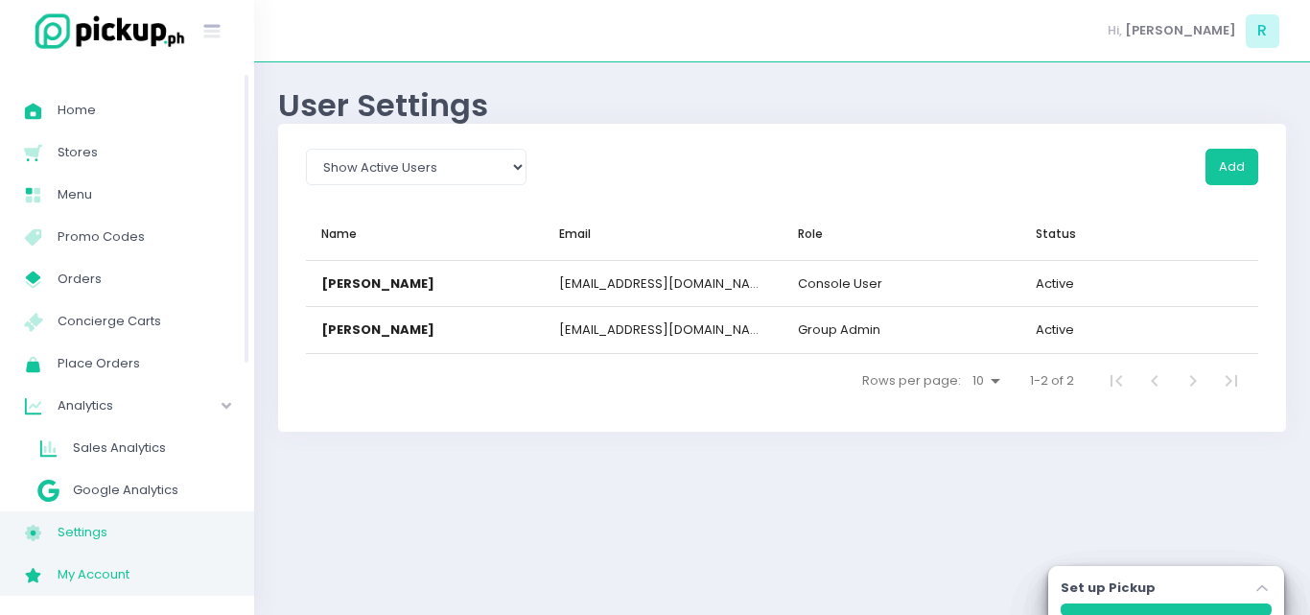
click at [135, 560] on link "My Account Created with Sketch. My Account" at bounding box center [127, 574] width 254 height 42
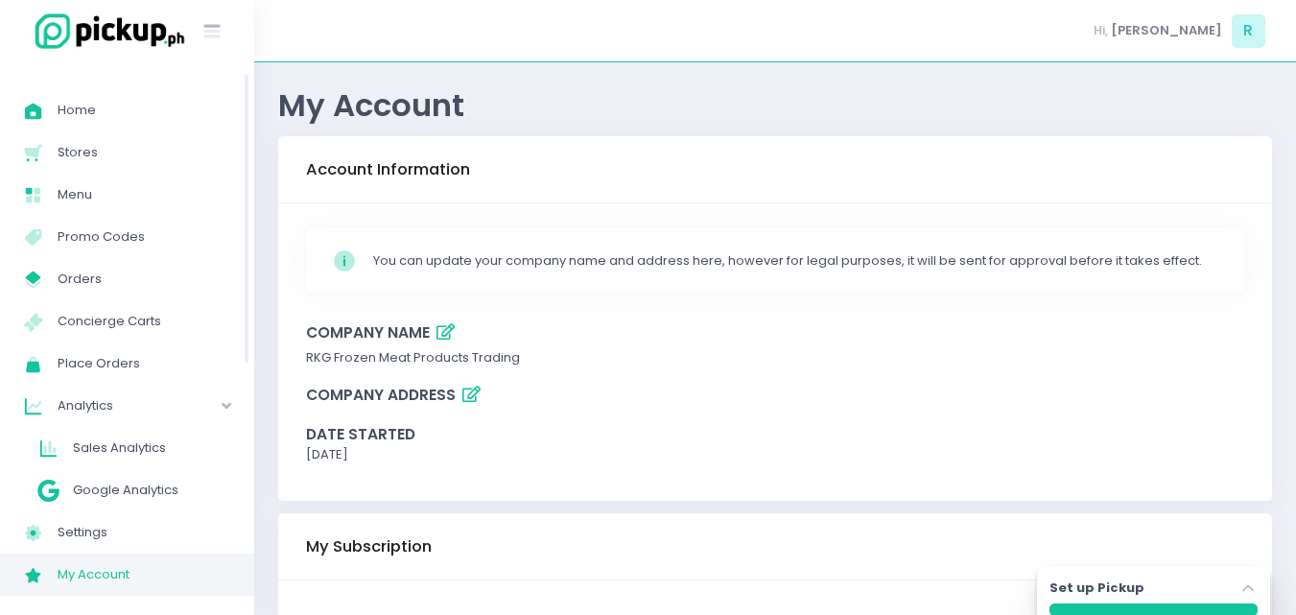
click at [71, 397] on span "Analytics" at bounding box center [113, 405] width 110 height 25
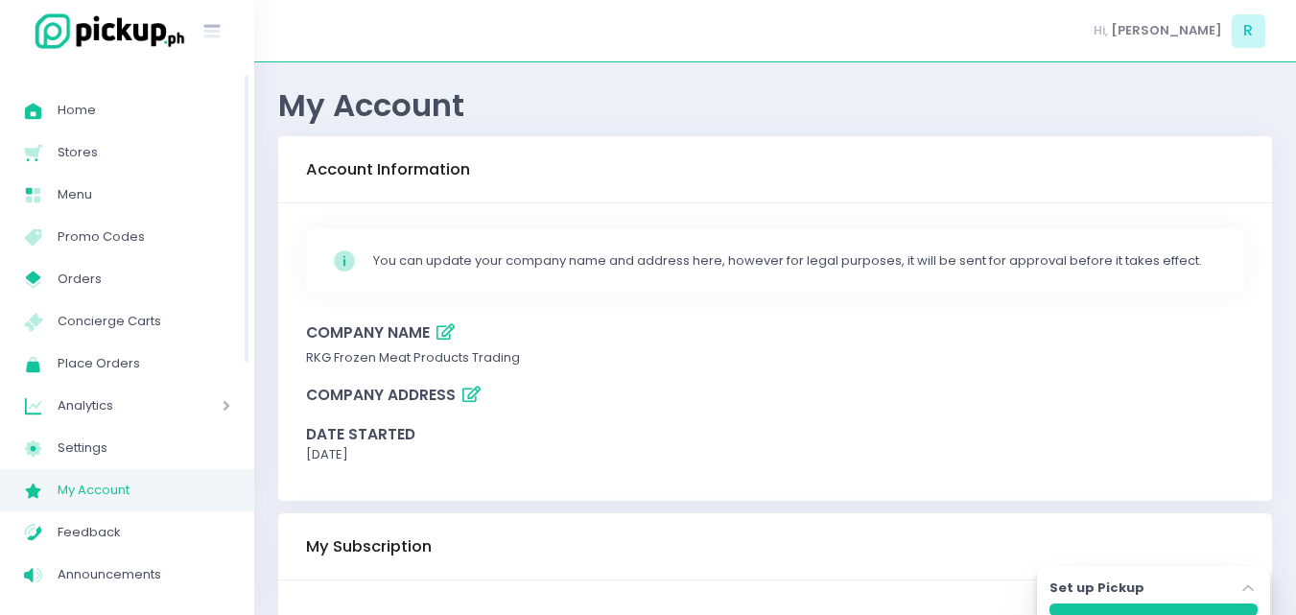
click at [109, 395] on span "Analytics" at bounding box center [113, 405] width 110 height 25
click at [114, 484] on span "Google Analytics" at bounding box center [151, 490] width 157 height 25
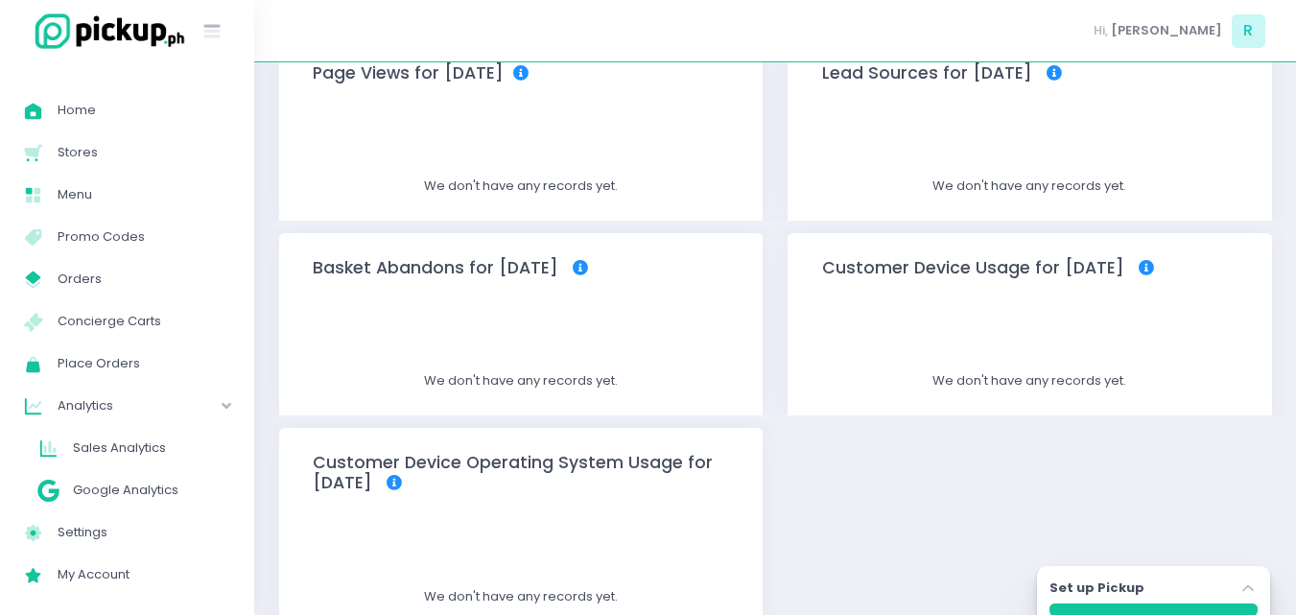
scroll to position [231, 0]
